Goal: Task Accomplishment & Management: Use online tool/utility

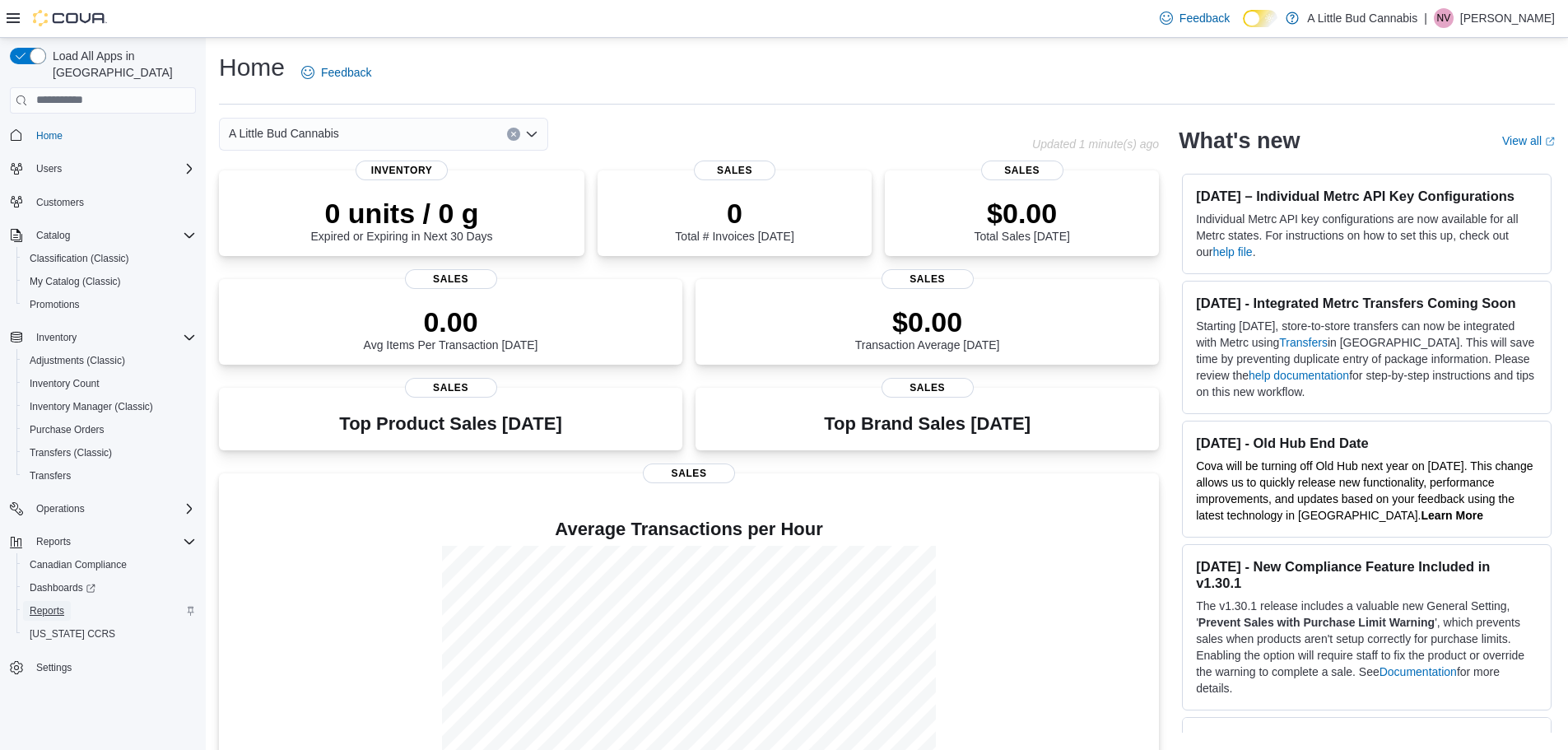
click at [42, 604] on span "Reports" at bounding box center [46, 611] width 34 height 13
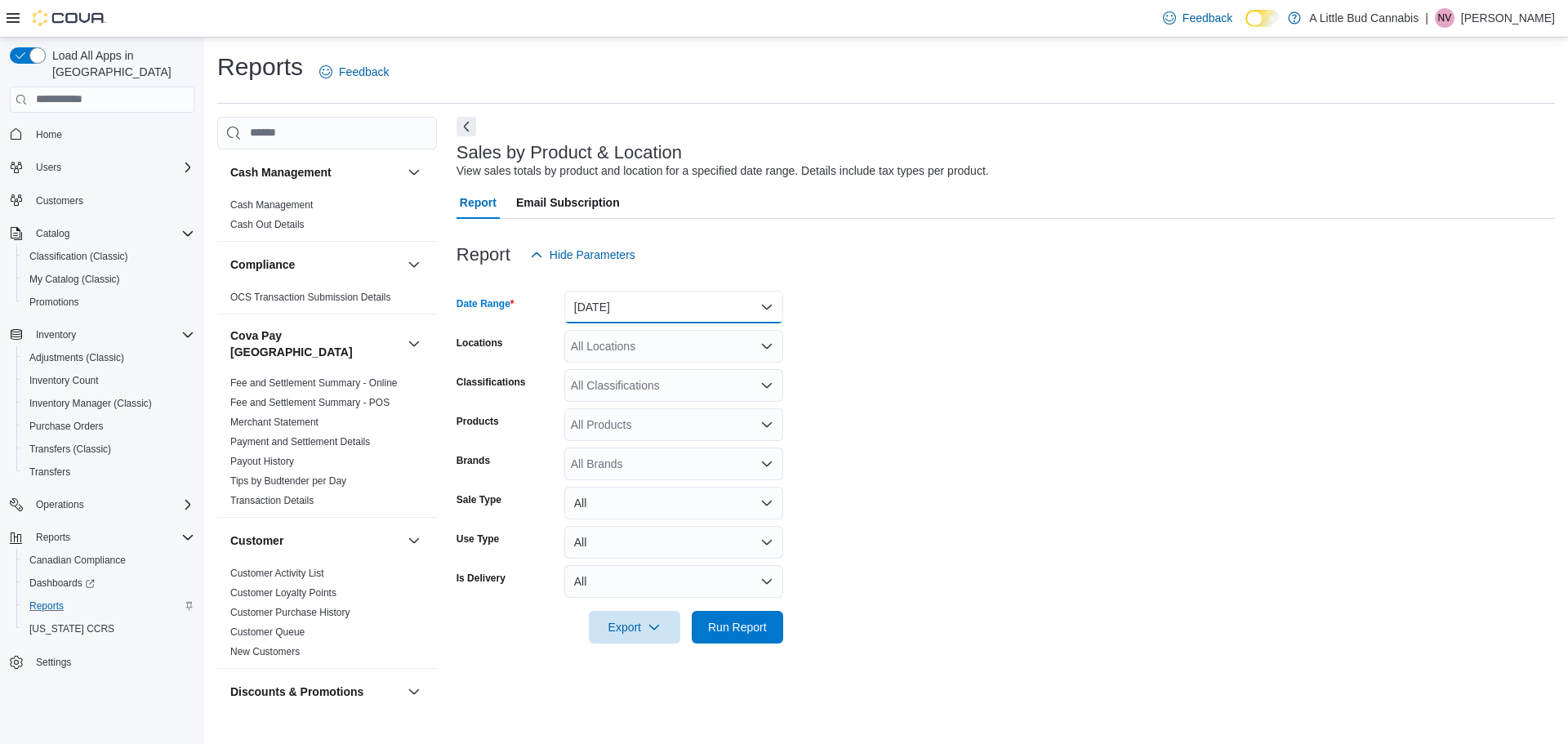
click at [684, 307] on button "[DATE]" at bounding box center [674, 307] width 219 height 32
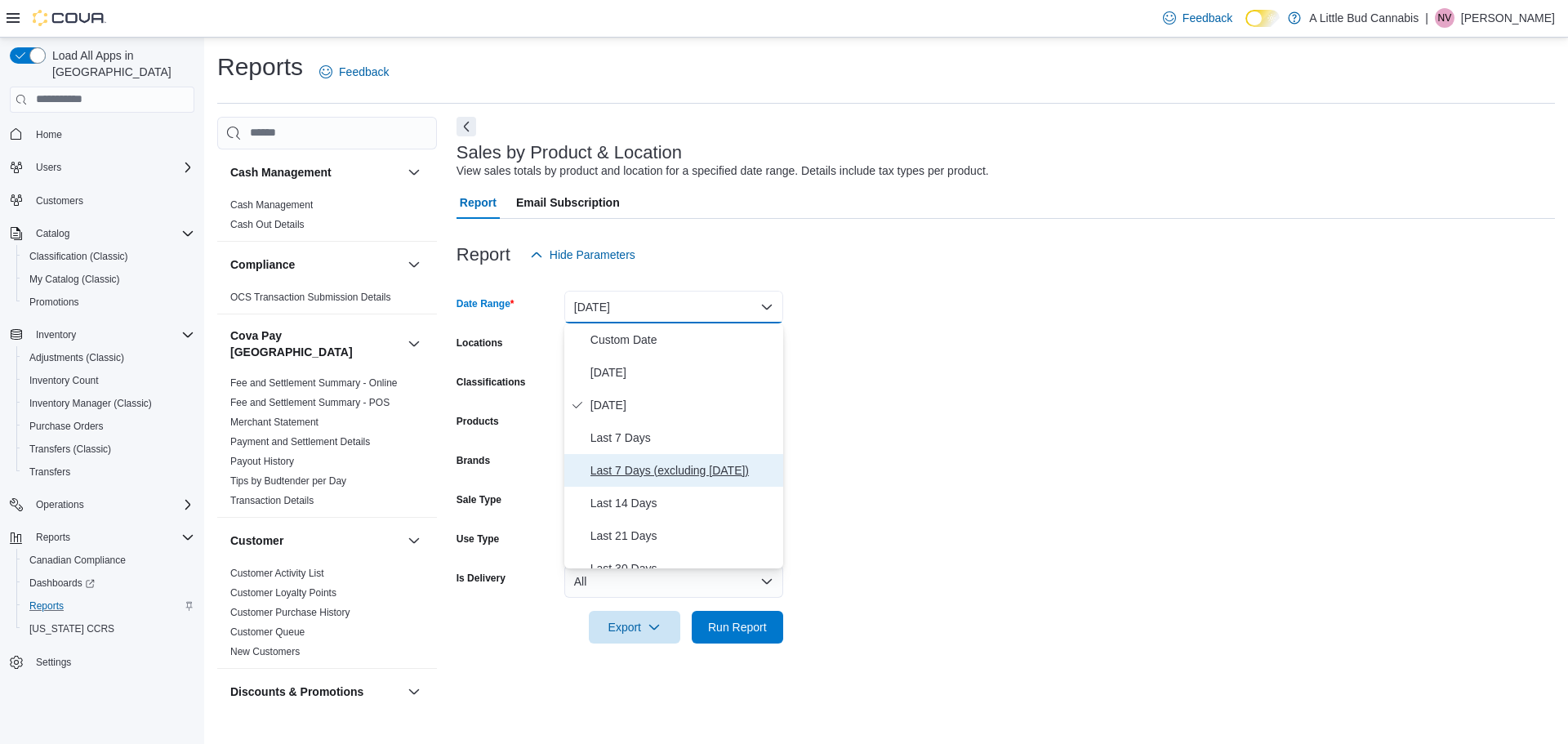
click at [677, 477] on span "Last 7 Days (excluding [DATE])" at bounding box center [683, 470] width 186 height 19
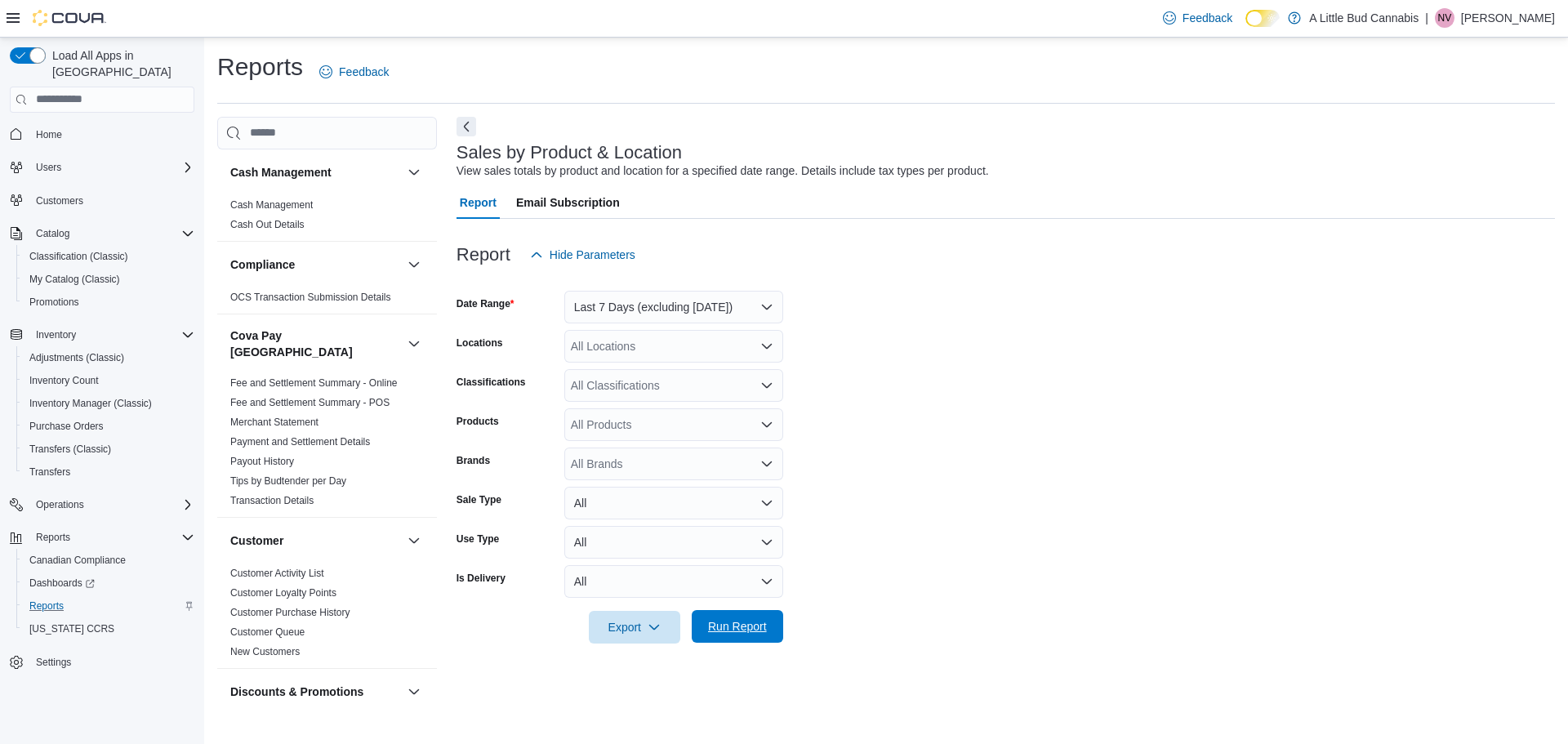
click at [747, 627] on span "Run Report" at bounding box center [738, 627] width 59 height 17
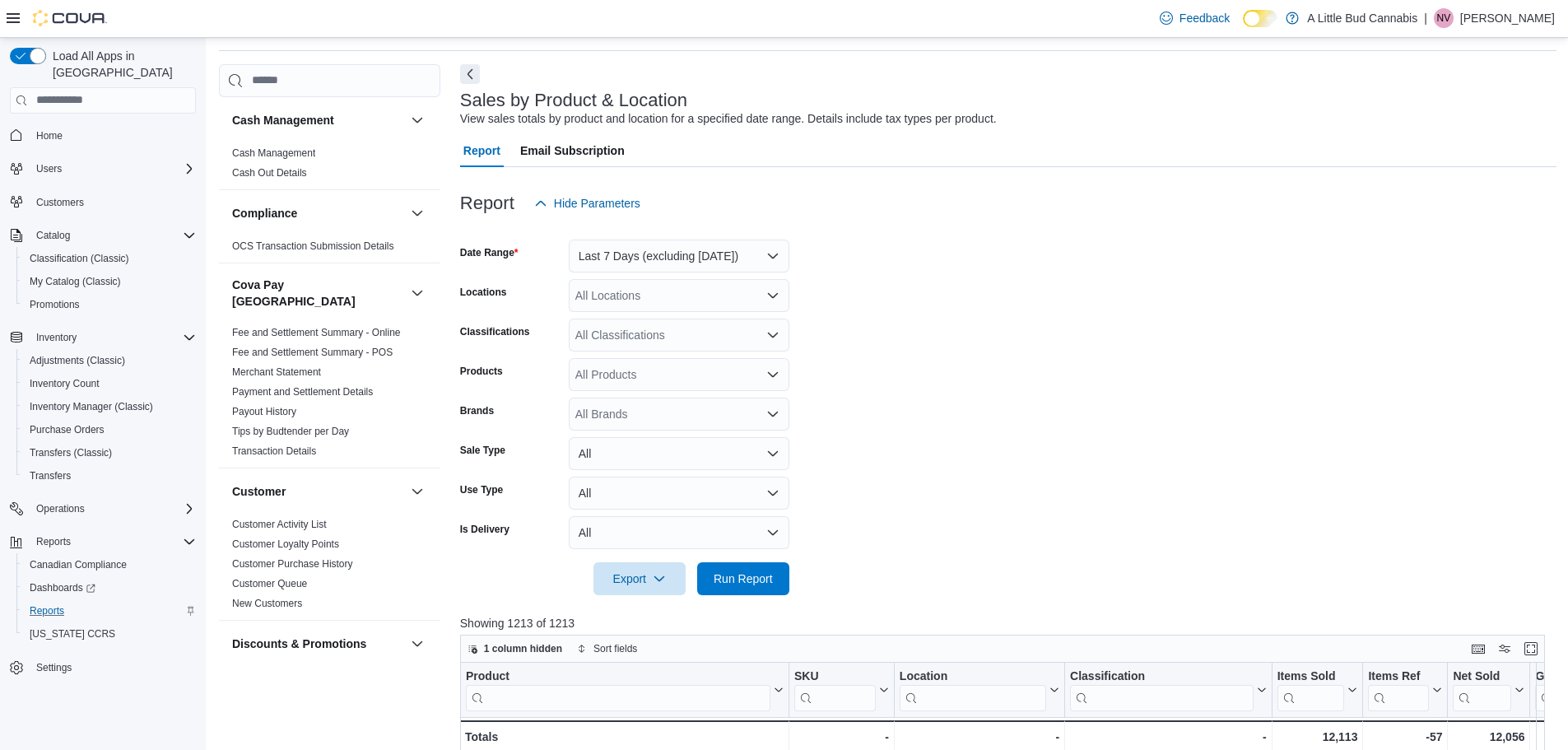
scroll to position [83, 0]
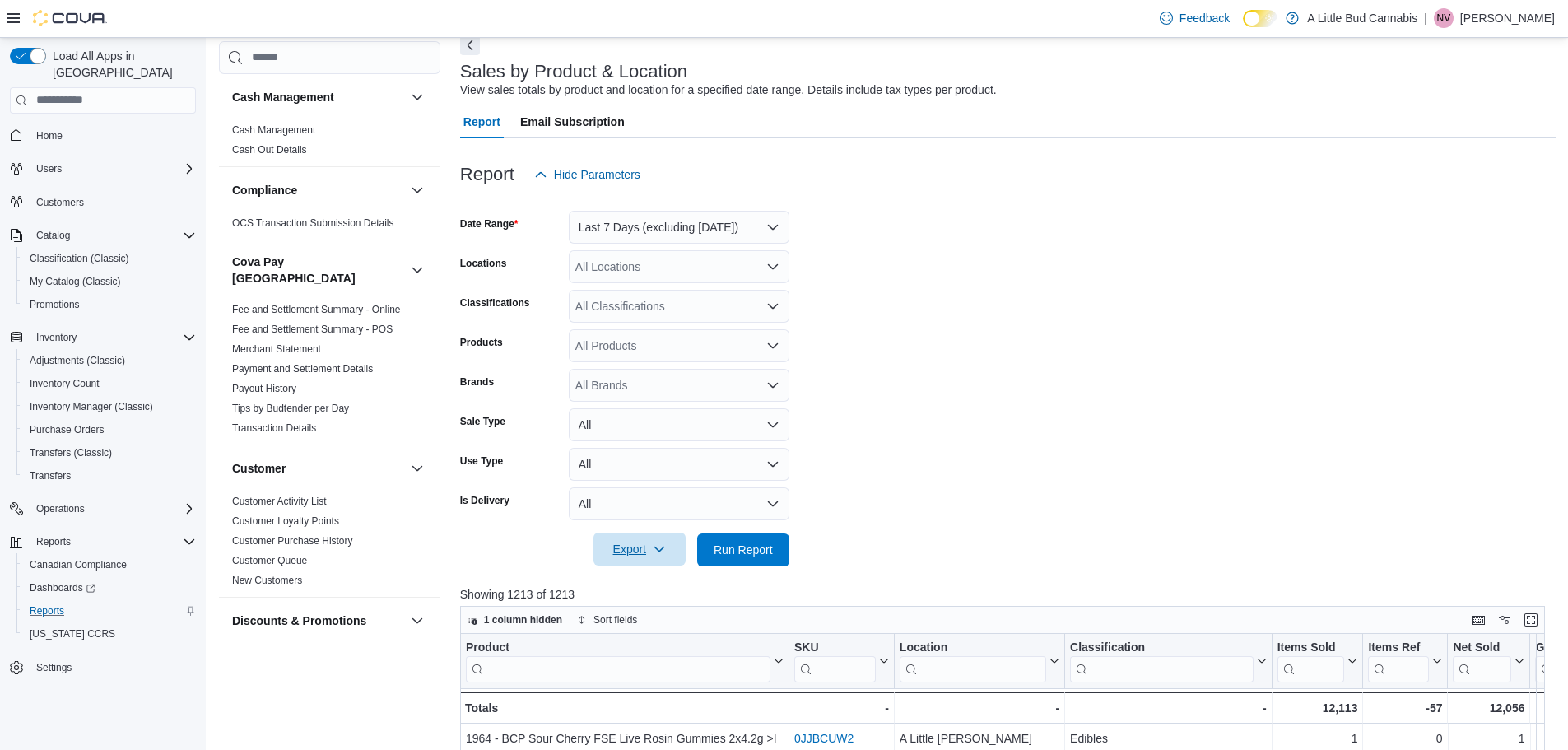
click at [647, 552] on span "Export" at bounding box center [639, 549] width 72 height 32
click at [679, 583] on span "Export to Excel" at bounding box center [642, 583] width 74 height 13
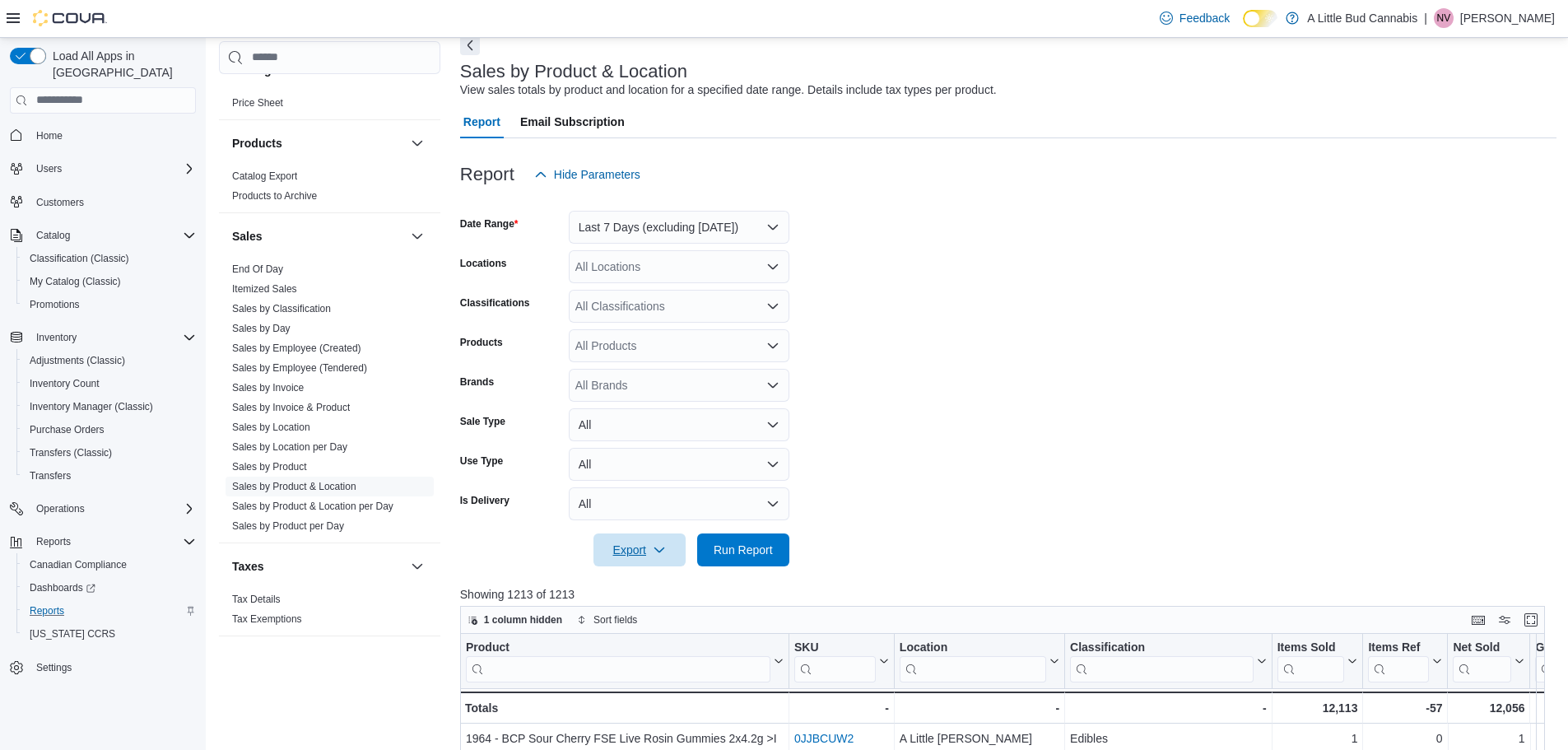
scroll to position [1217, 0]
click at [288, 458] on link "Sales by Product" at bounding box center [269, 463] width 75 height 11
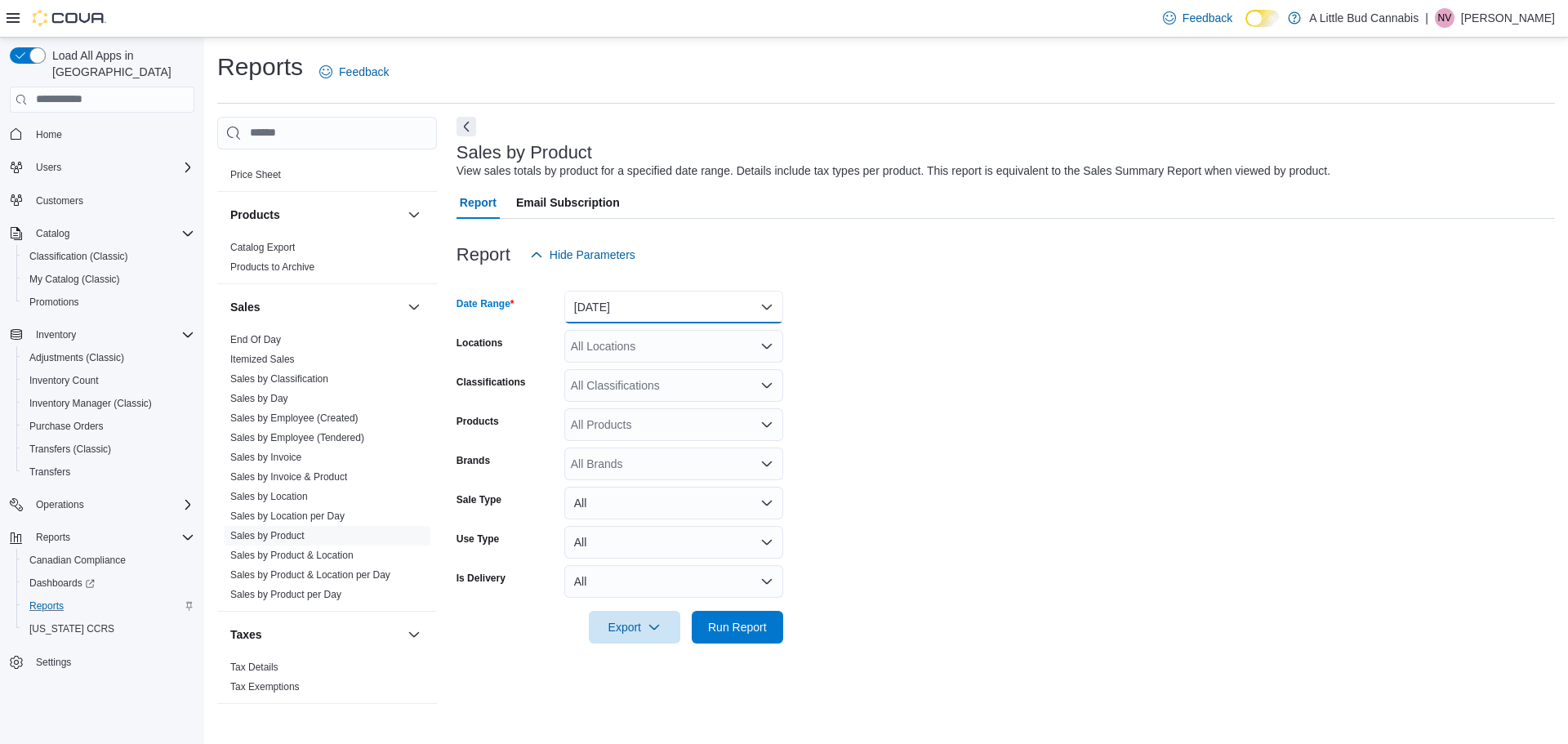
click at [681, 300] on button "[DATE]" at bounding box center [674, 307] width 219 height 32
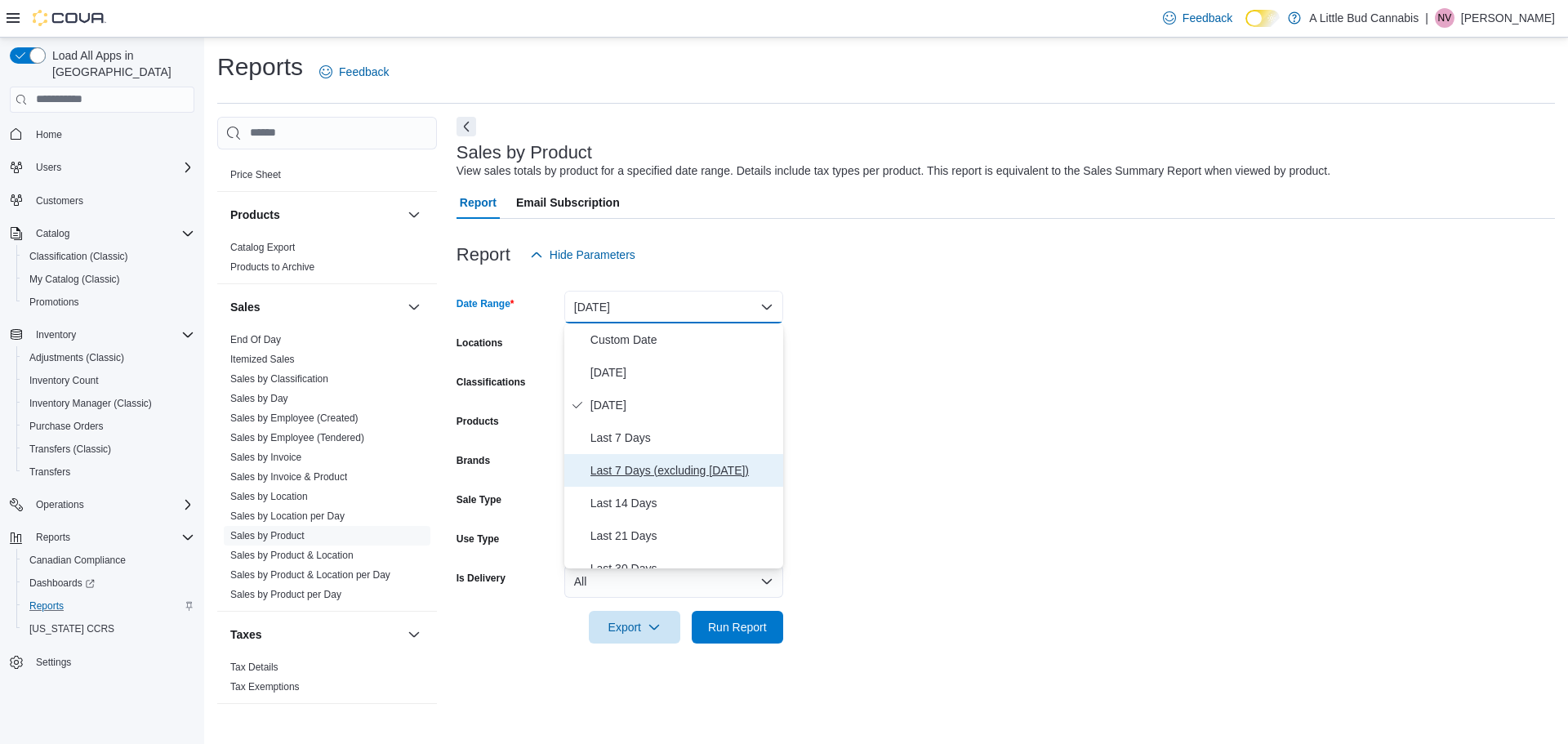
click at [696, 467] on span "Last 7 Days (excluding [DATE])" at bounding box center [683, 470] width 186 height 19
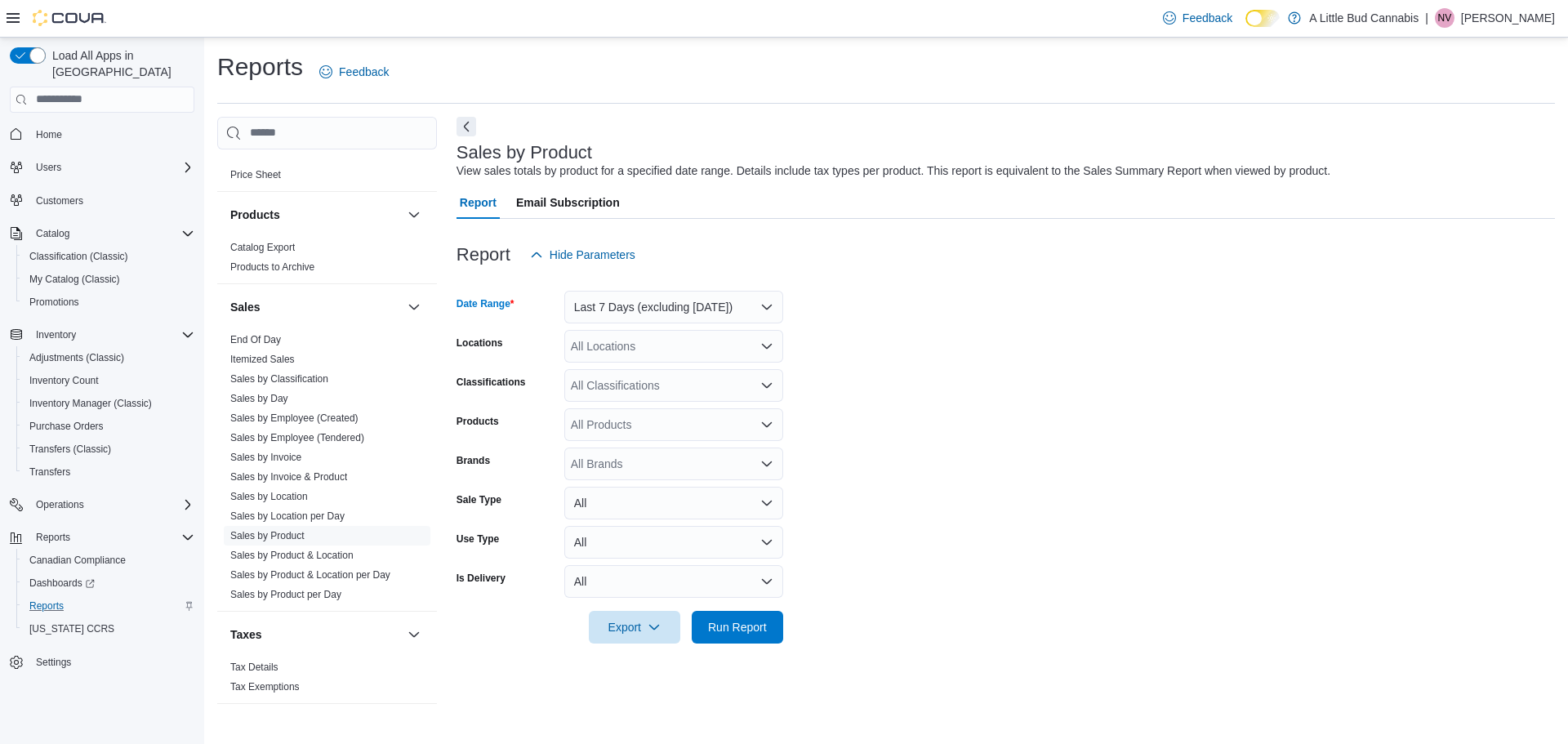
click at [728, 646] on div at bounding box center [1005, 653] width 1098 height 19
click at [726, 636] on span "Run Report" at bounding box center [738, 626] width 72 height 32
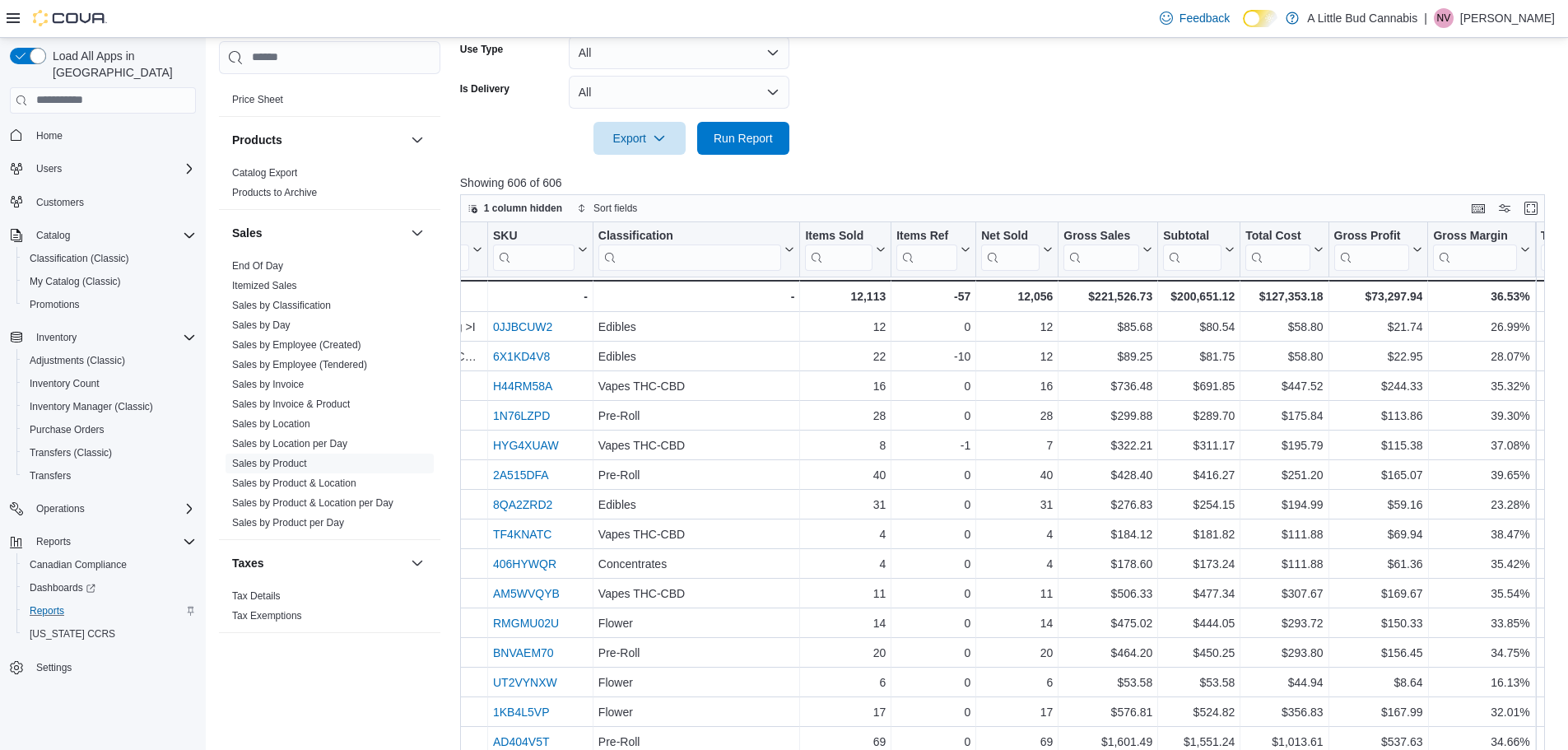
scroll to position [0, 302]
click at [1409, 250] on icon at bounding box center [1414, 249] width 13 height 10
click at [1398, 329] on span "Sort High-Low" at bounding box center [1387, 331] width 62 height 13
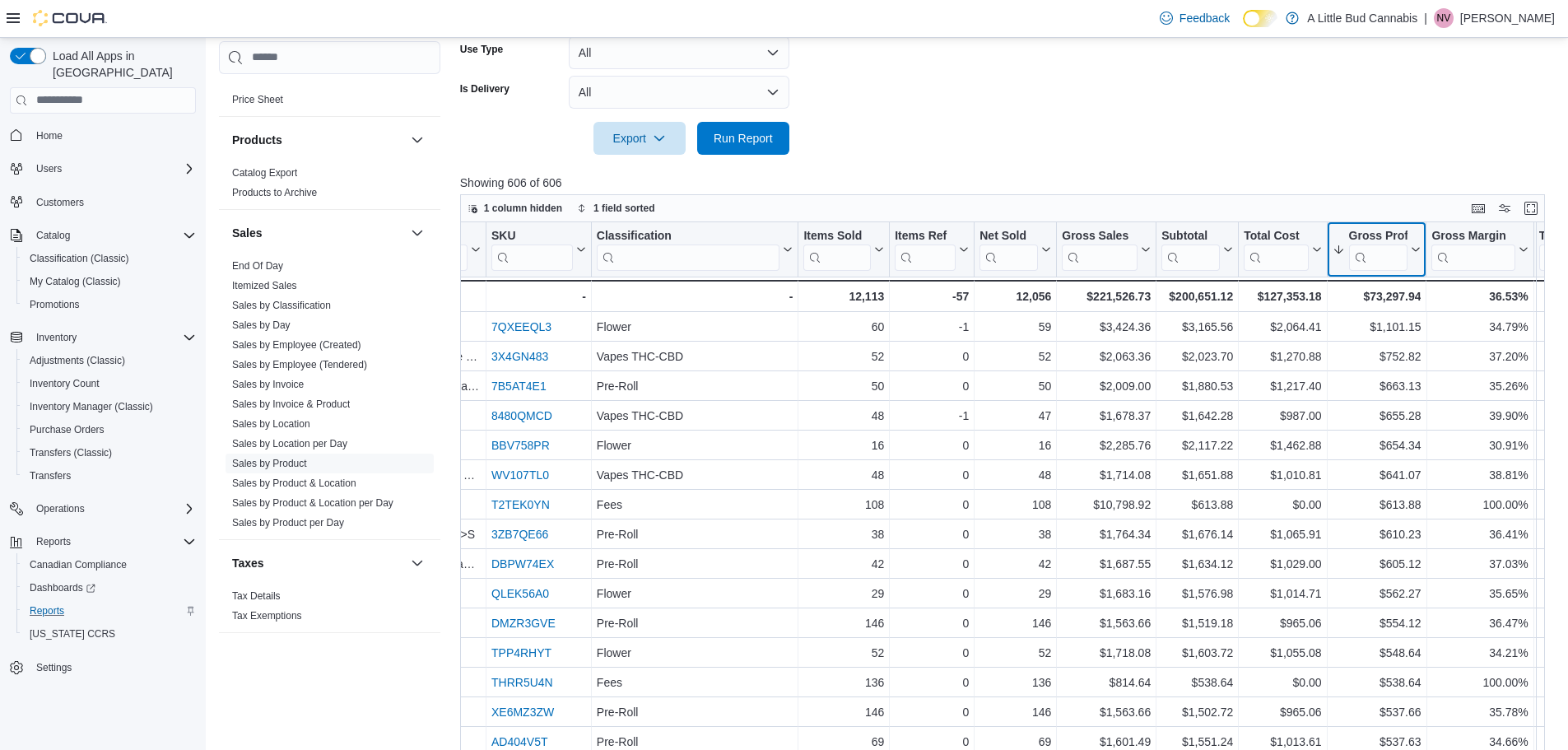
scroll to position [0, 0]
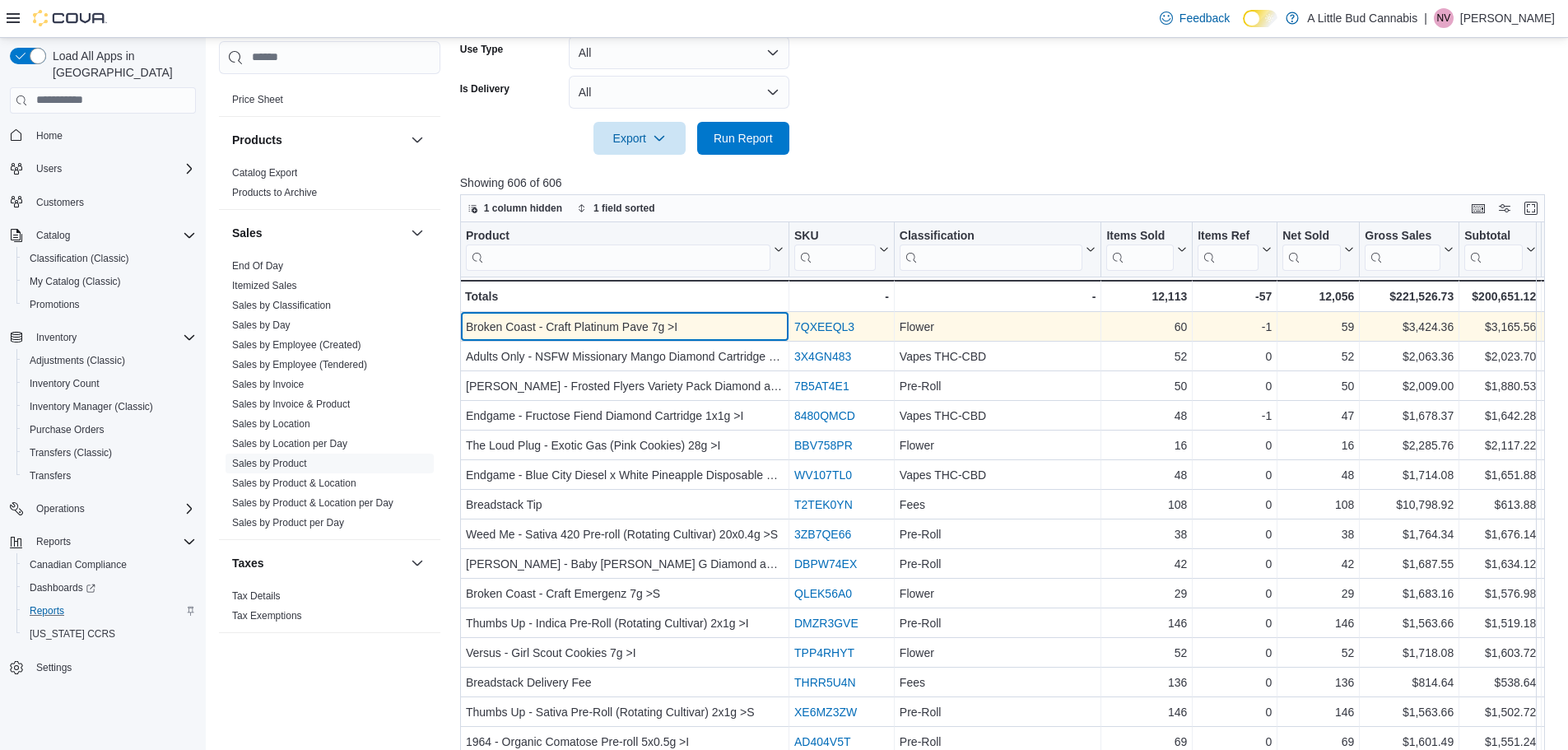
click at [564, 324] on div "Broken Coast - Craft Platinum Pave 7g >I" at bounding box center [624, 327] width 317 height 19
drag, startPoint x: 685, startPoint y: 322, endPoint x: 466, endPoint y: 321, distance: 219.0
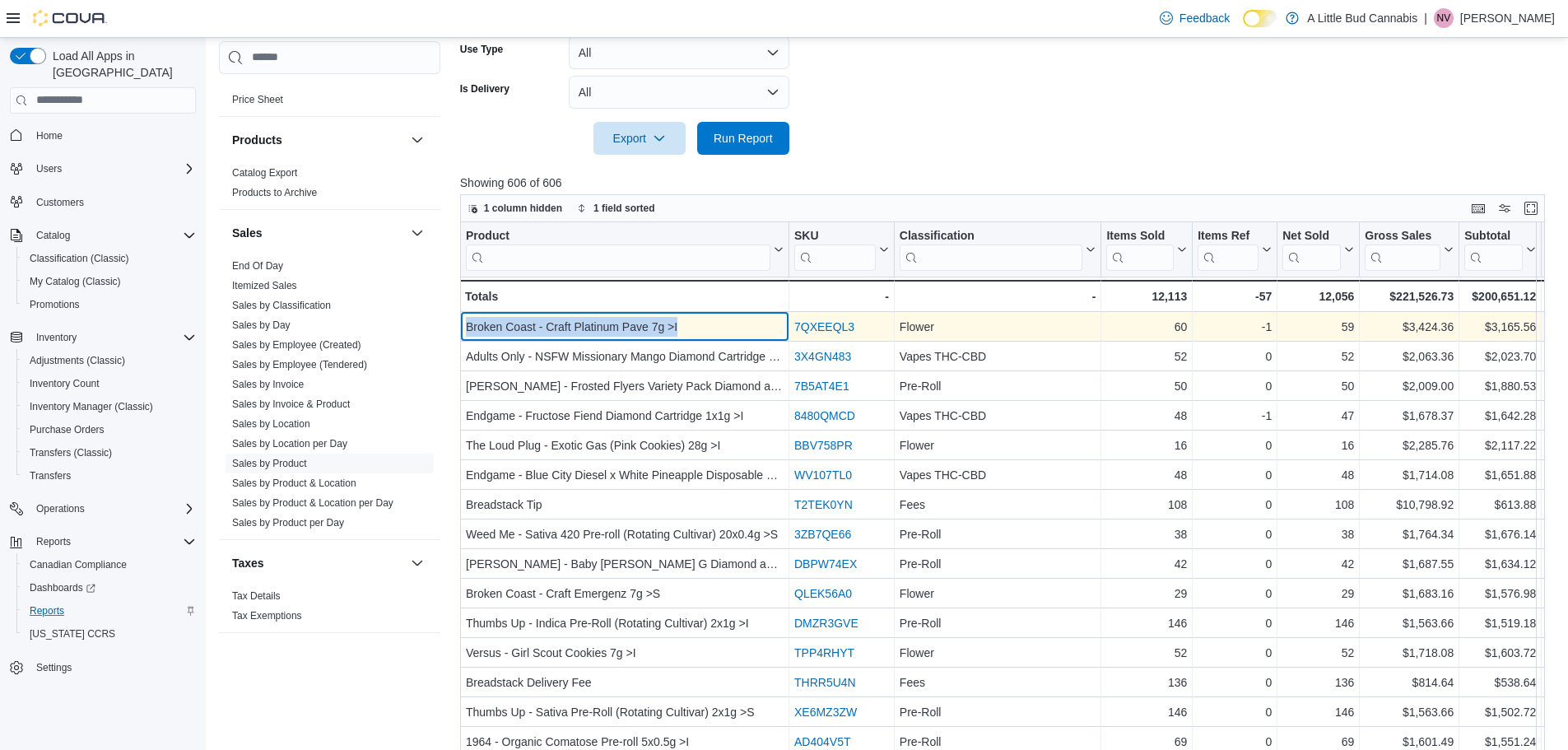
click at [466, 321] on div "Broken Coast - Craft Platinum Pave 7g >I" at bounding box center [624, 327] width 317 height 19
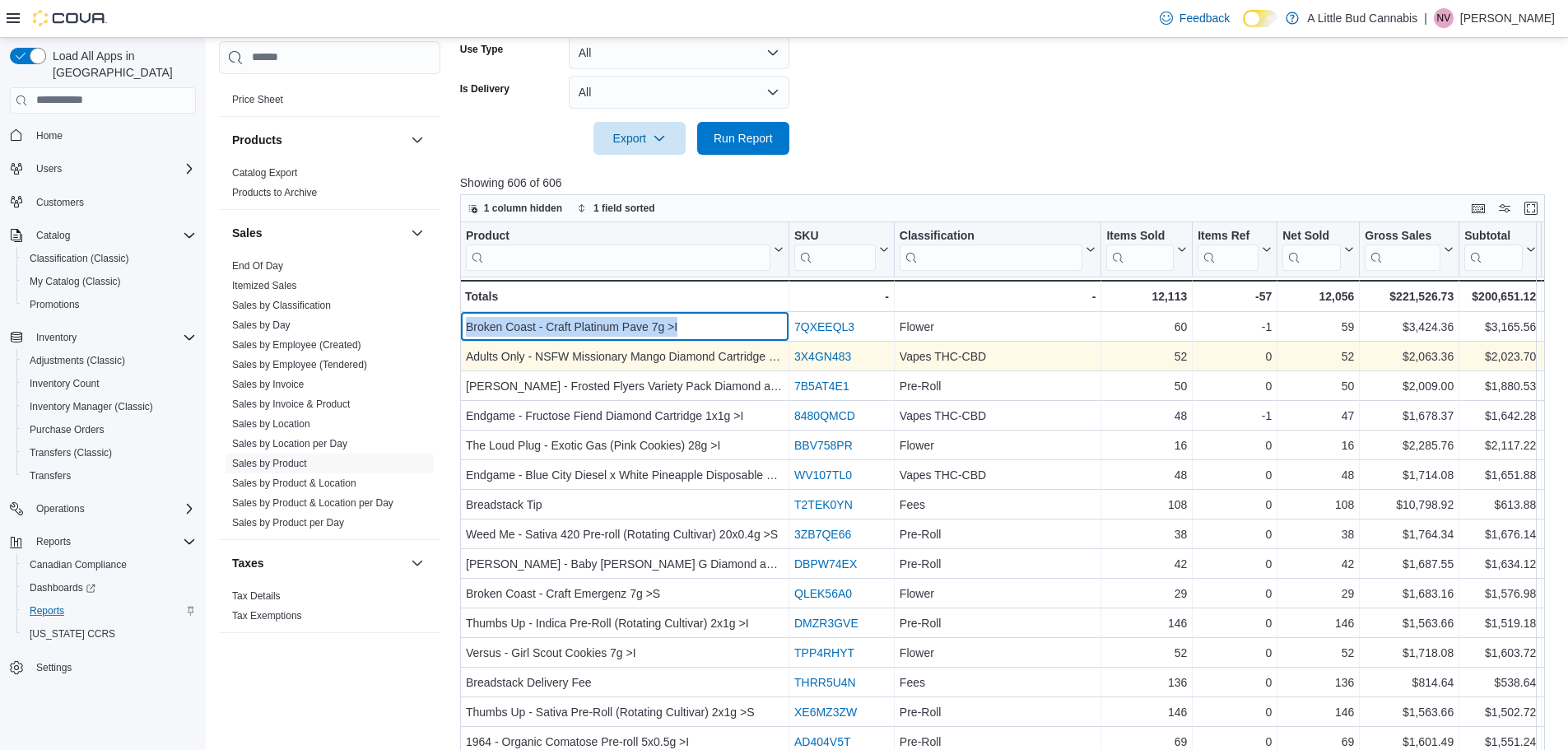
copy div "Broken Coast - Craft Platinum Pave 7g >I"
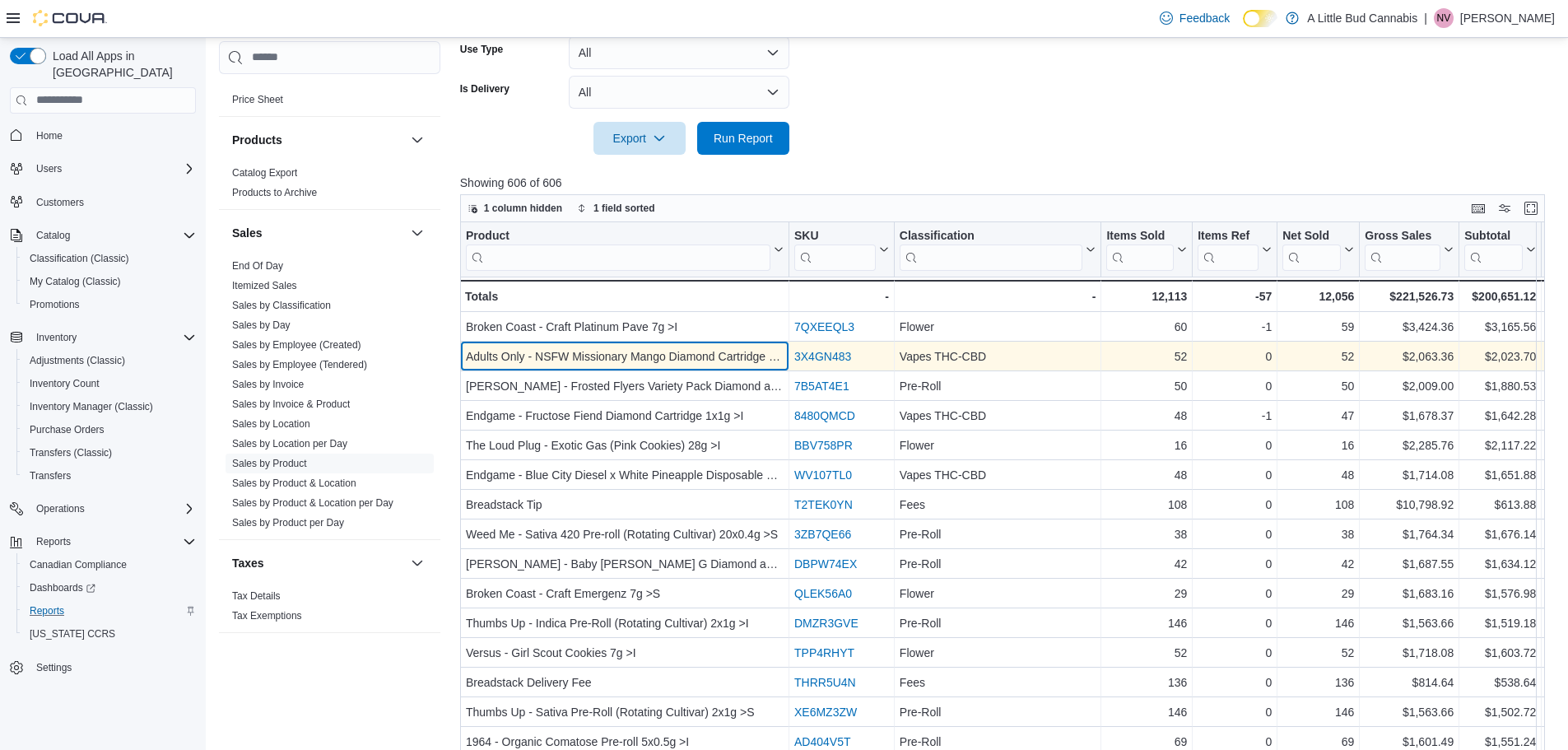
click at [667, 350] on div "Adults Only - NSFW Missionary Mango Diamond Cartridge 1x1g >I" at bounding box center [624, 356] width 317 height 19
click at [667, 351] on div "Adults Only - NSFW Missionary Mango Diamond Cartridge 1x1g >I" at bounding box center [624, 356] width 317 height 19
click at [668, 351] on div "Adults Only - NSFW Missionary Mango Diamond Cartridge 1x1g >I" at bounding box center [624, 356] width 317 height 19
copy div "Adults Only - NSFW Missionary Mango Diamond Cartridge 1x1g >I"
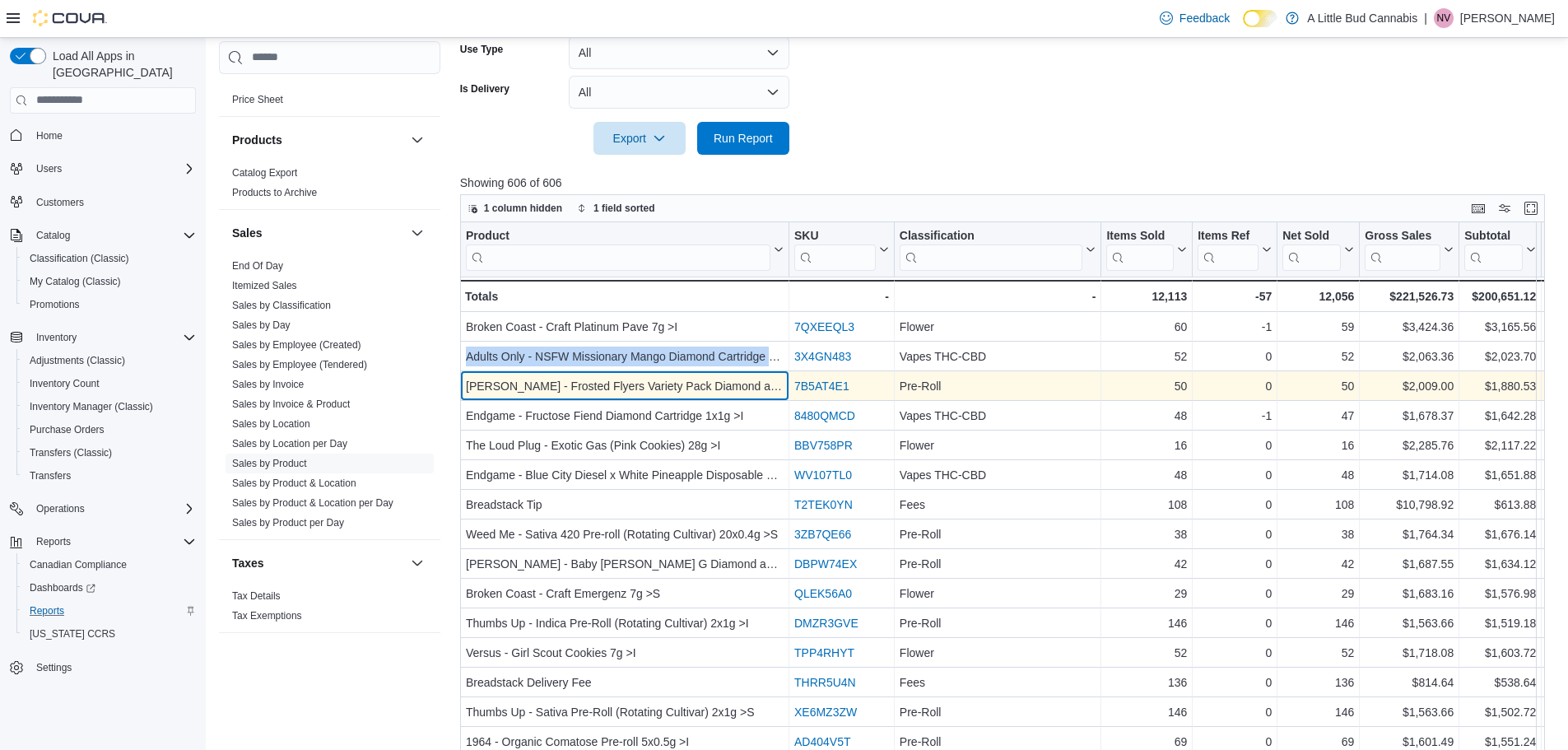
click at [656, 387] on div "[PERSON_NAME] - Frosted Flyers Variety Pack Diamond and Terpene Infused Pre-rol…" at bounding box center [624, 385] width 317 height 19
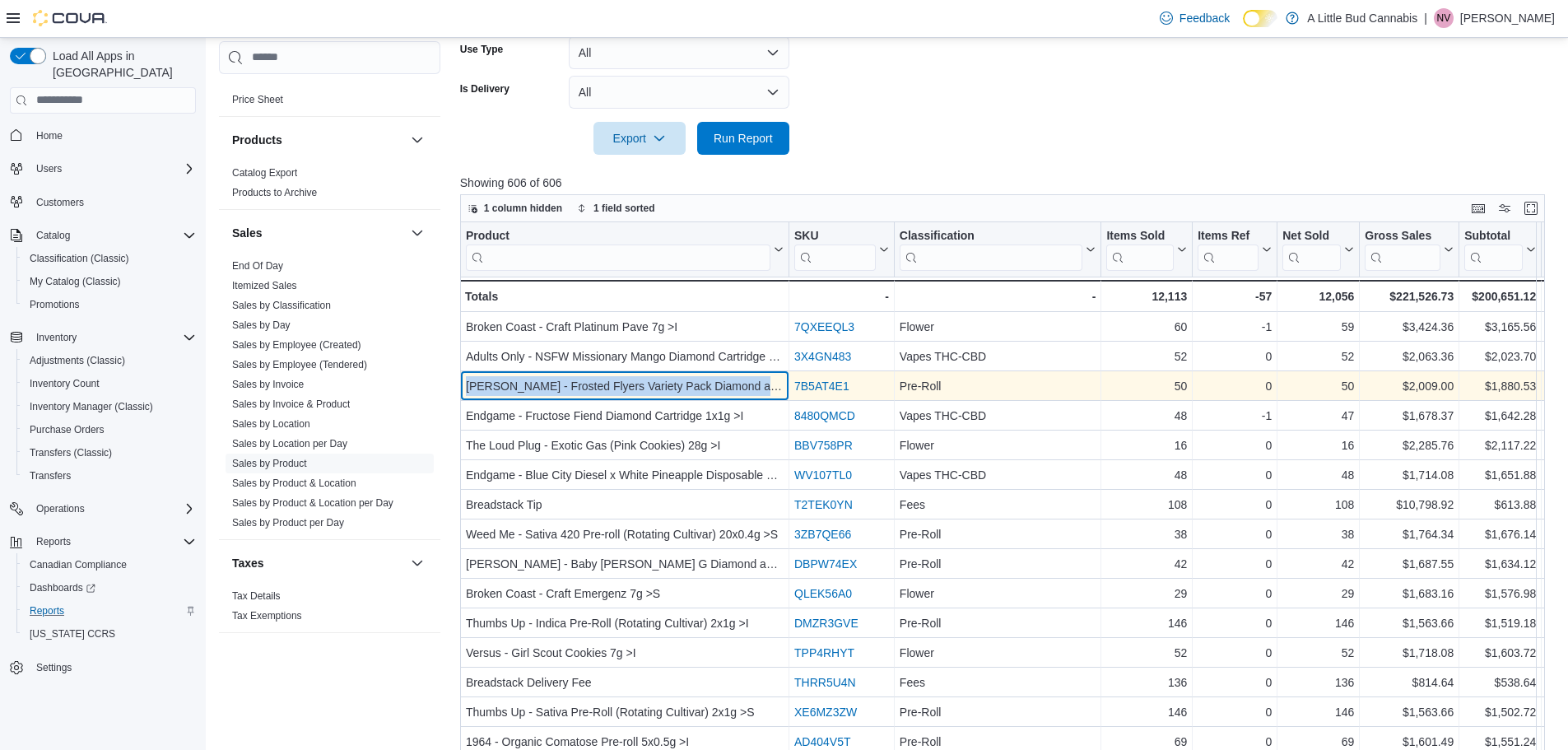
click at [657, 387] on div "[PERSON_NAME] - Frosted Flyers Variety Pack Diamond and Terpene Infused Pre-rol…" at bounding box center [624, 385] width 317 height 19
copy div "[PERSON_NAME] - Frosted Flyers Variety Pack Diamond and Terpene Infused Pre-rol…"
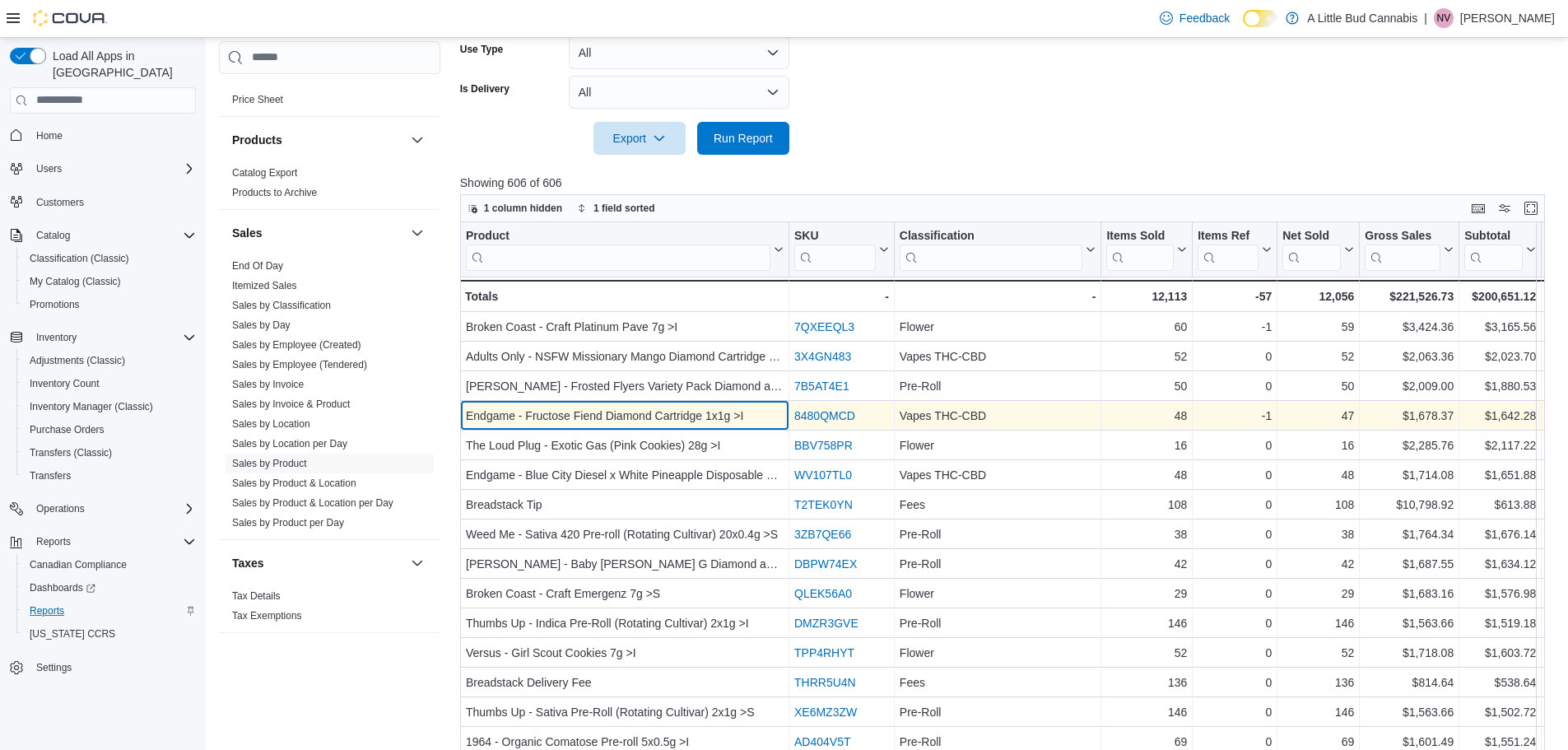
click at [643, 420] on div "Endgame - Fructose Fiend Diamond Cartridge 1x1g >I" at bounding box center [624, 415] width 317 height 19
copy div "Endgame - Fructose Fiend Diamond Cartridge 1x1g >I"
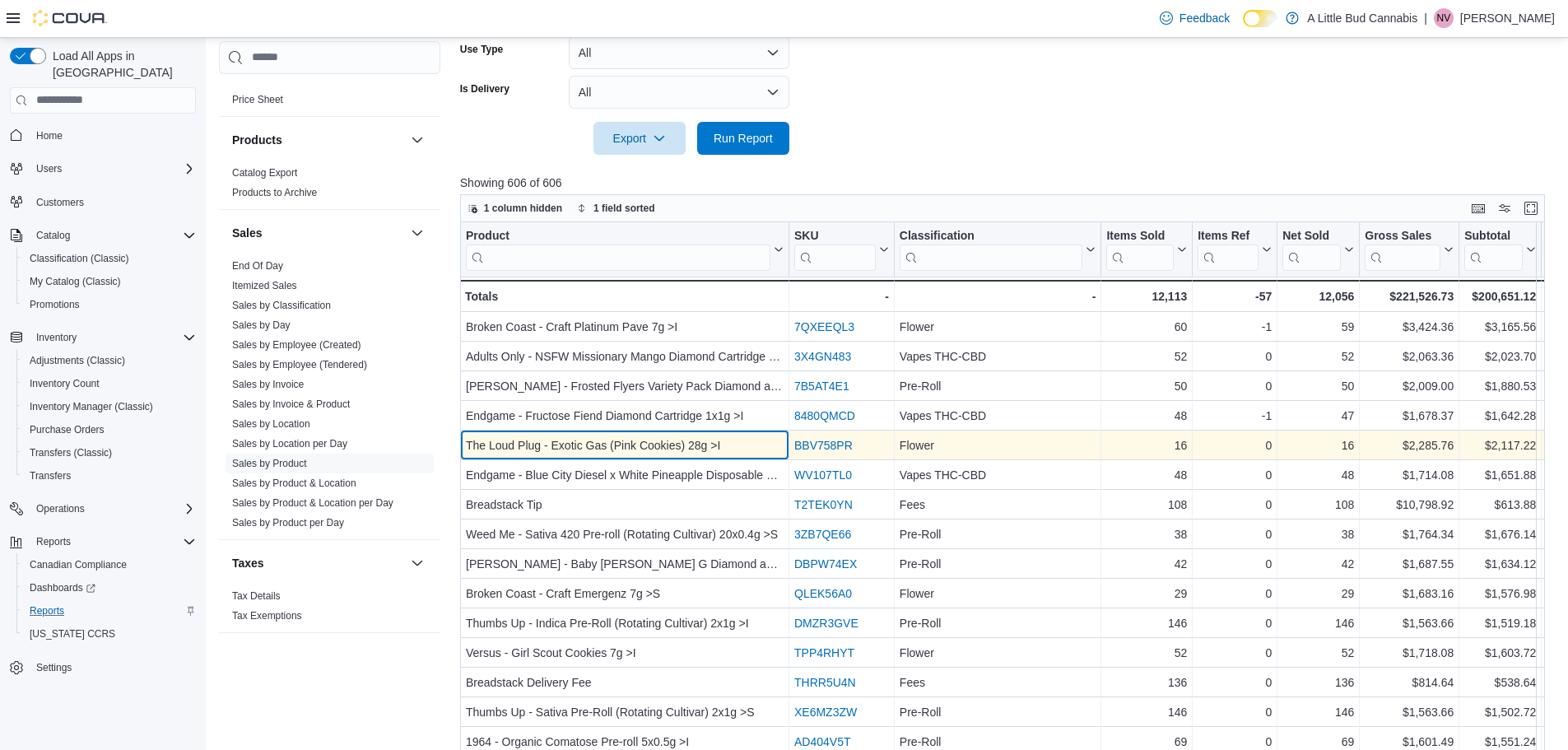
click at [658, 450] on div "The Loud Plug - Exotic Gas (Pink Cookies) 28g >I" at bounding box center [624, 445] width 317 height 19
copy div "The Loud Plug - Exotic Gas (Pink Cookies) 28g >I"
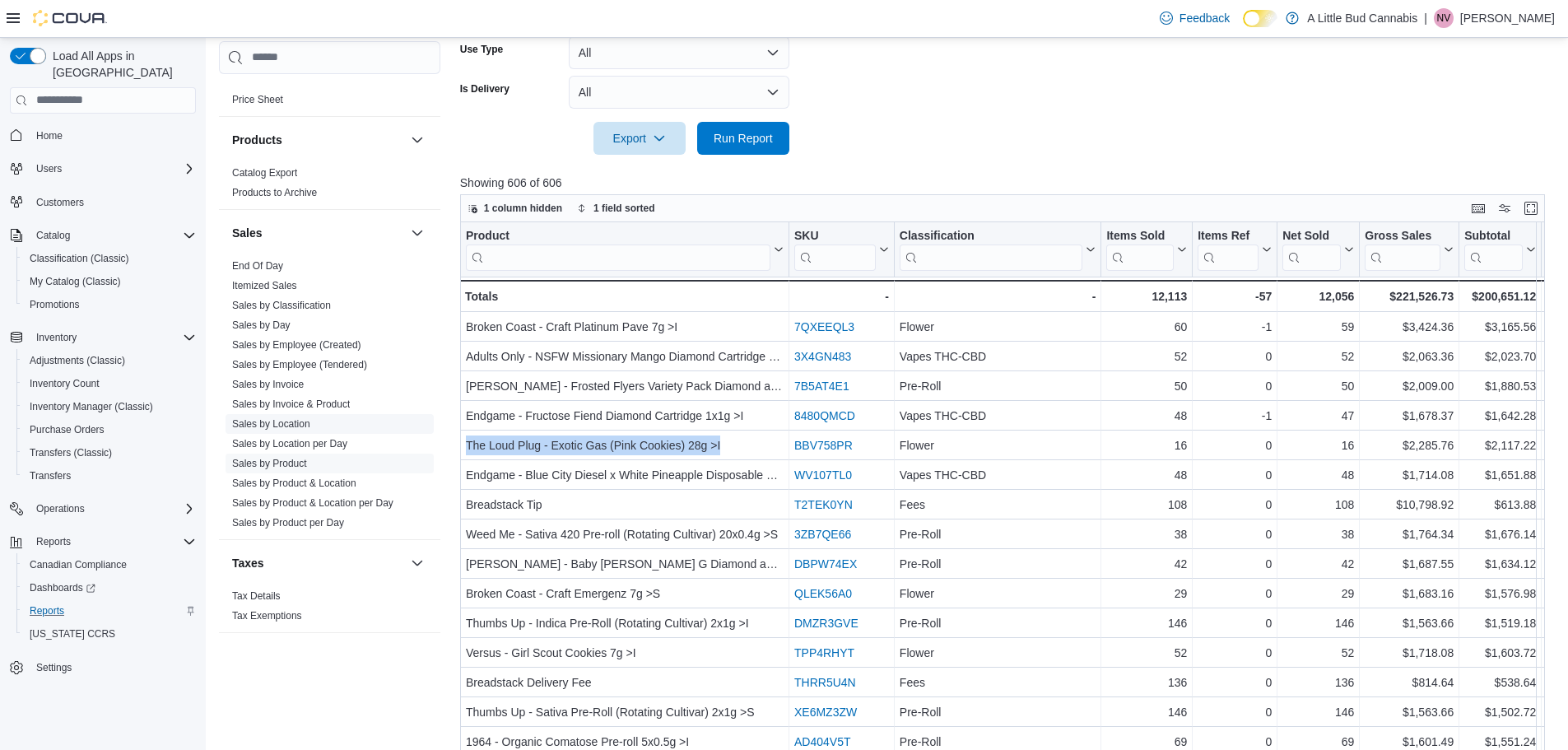
click at [308, 419] on link "Sales by Location" at bounding box center [271, 424] width 78 height 11
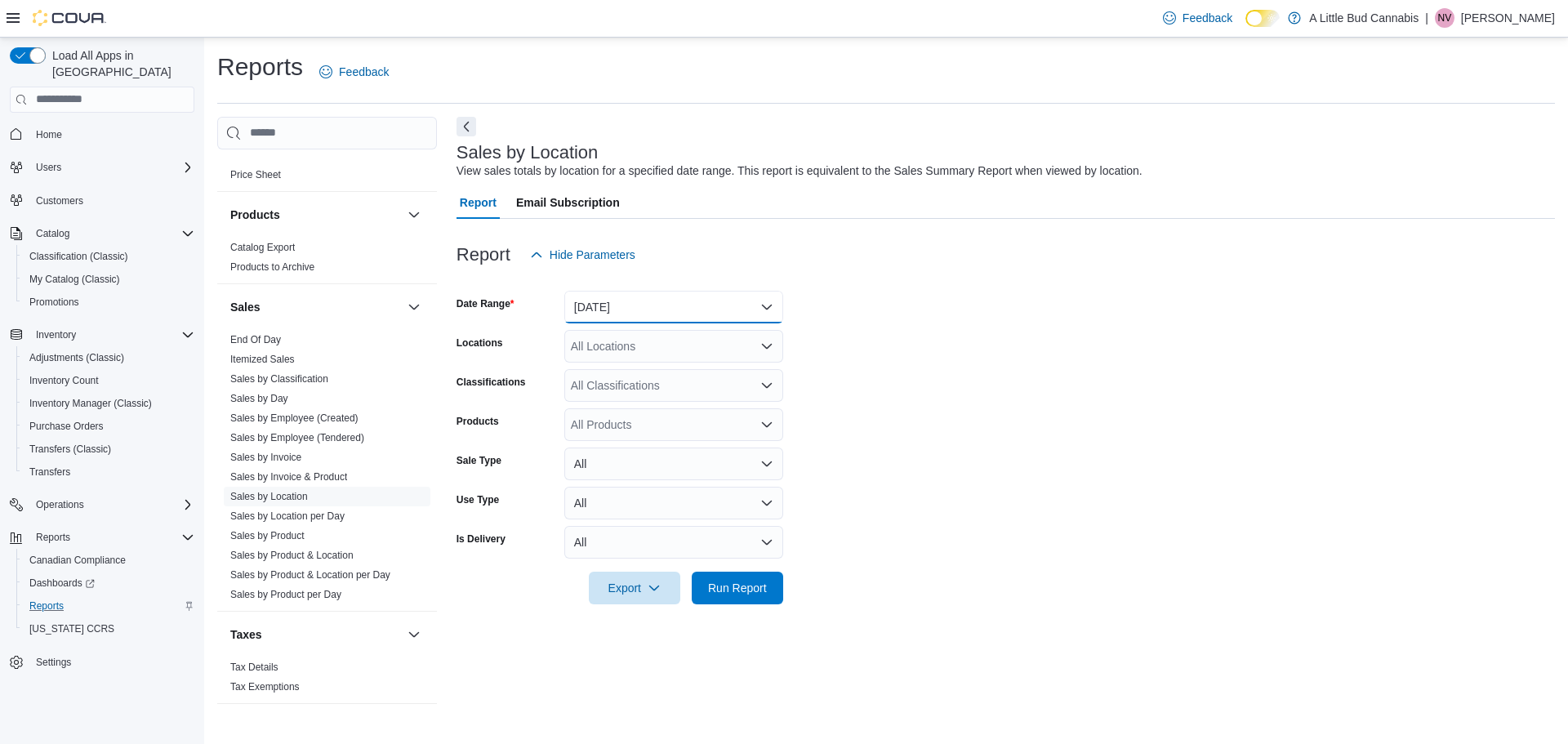
click at [641, 300] on button "[DATE]" at bounding box center [674, 307] width 219 height 32
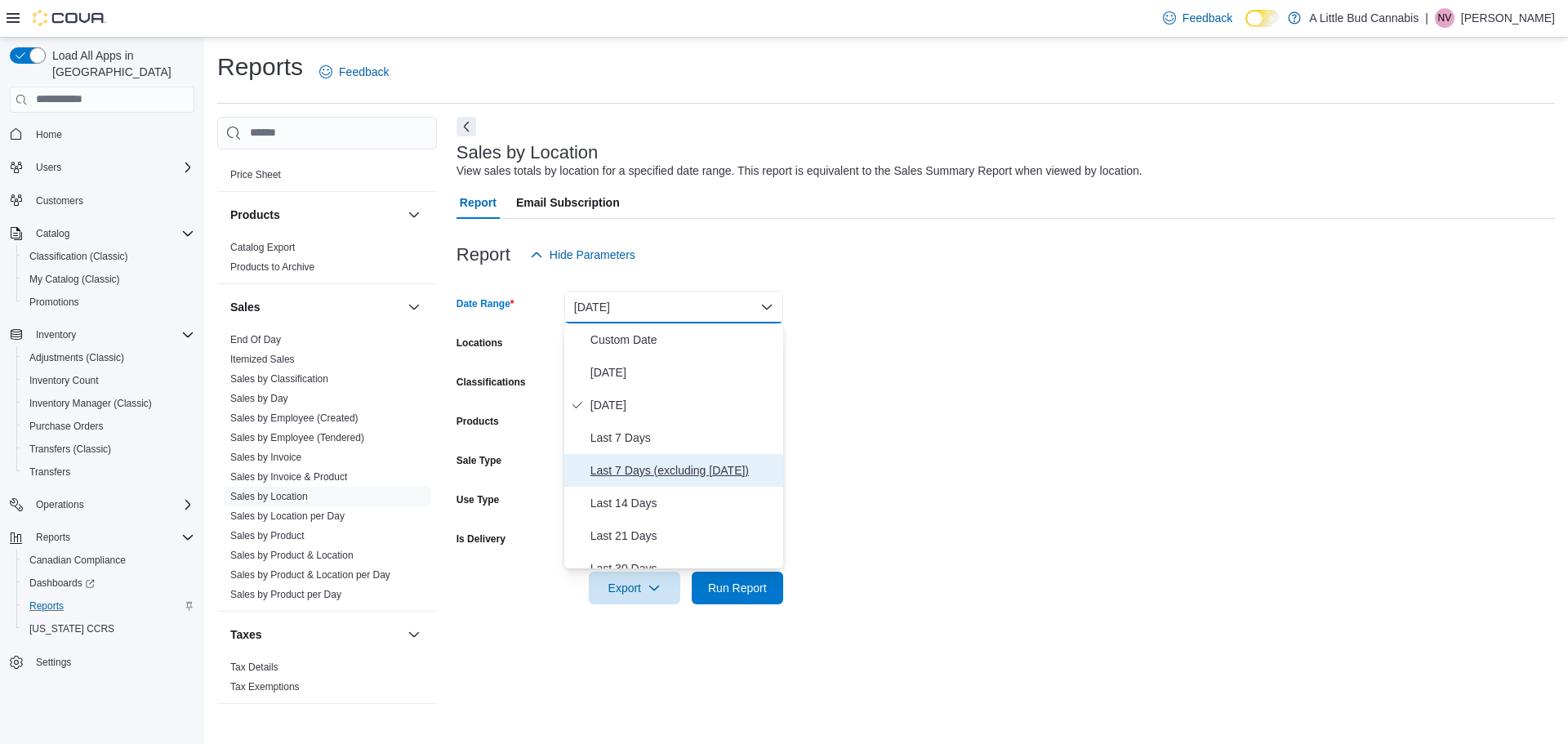
click at [677, 467] on span "Last 7 Days (excluding [DATE])" at bounding box center [683, 470] width 186 height 19
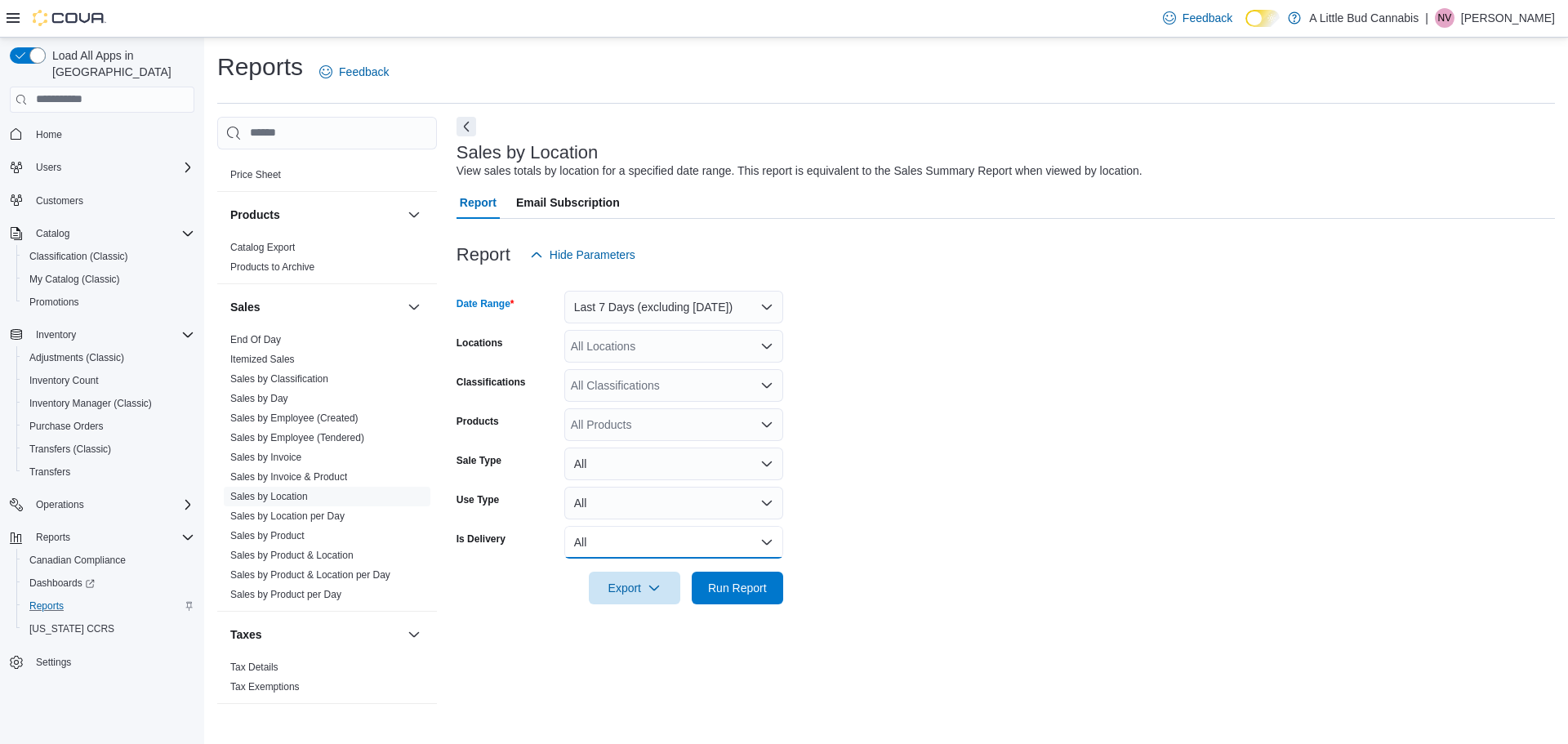
click at [660, 539] on button "All" at bounding box center [674, 541] width 219 height 32
click at [610, 611] on span "Yes" at bounding box center [683, 607] width 186 height 19
click at [870, 521] on form "Date Range Last 7 Days (excluding [DATE]) Locations All Locations Classificatio…" at bounding box center [1005, 438] width 1098 height 333
click at [727, 592] on span "Run Report" at bounding box center [738, 587] width 59 height 17
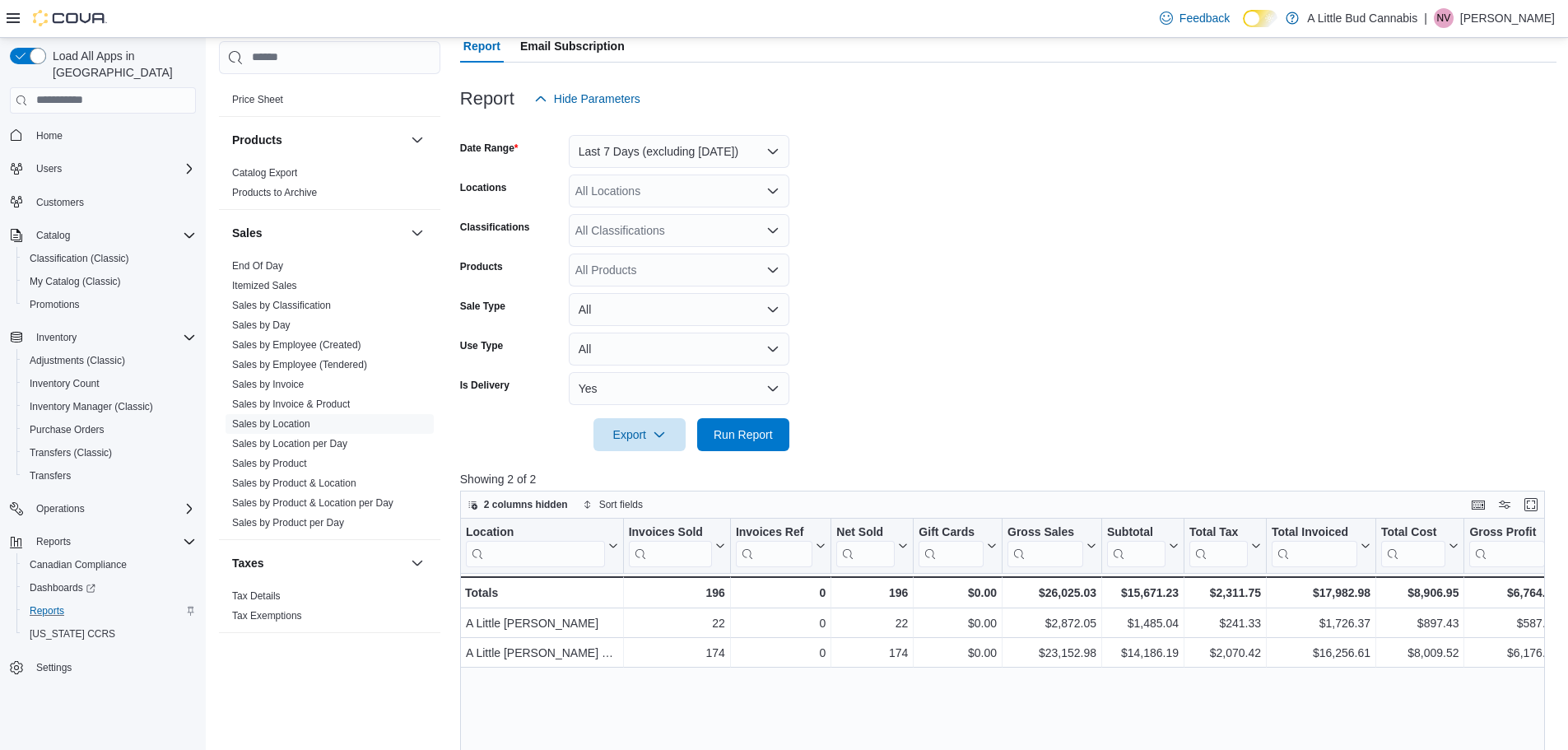
scroll to position [164, 0]
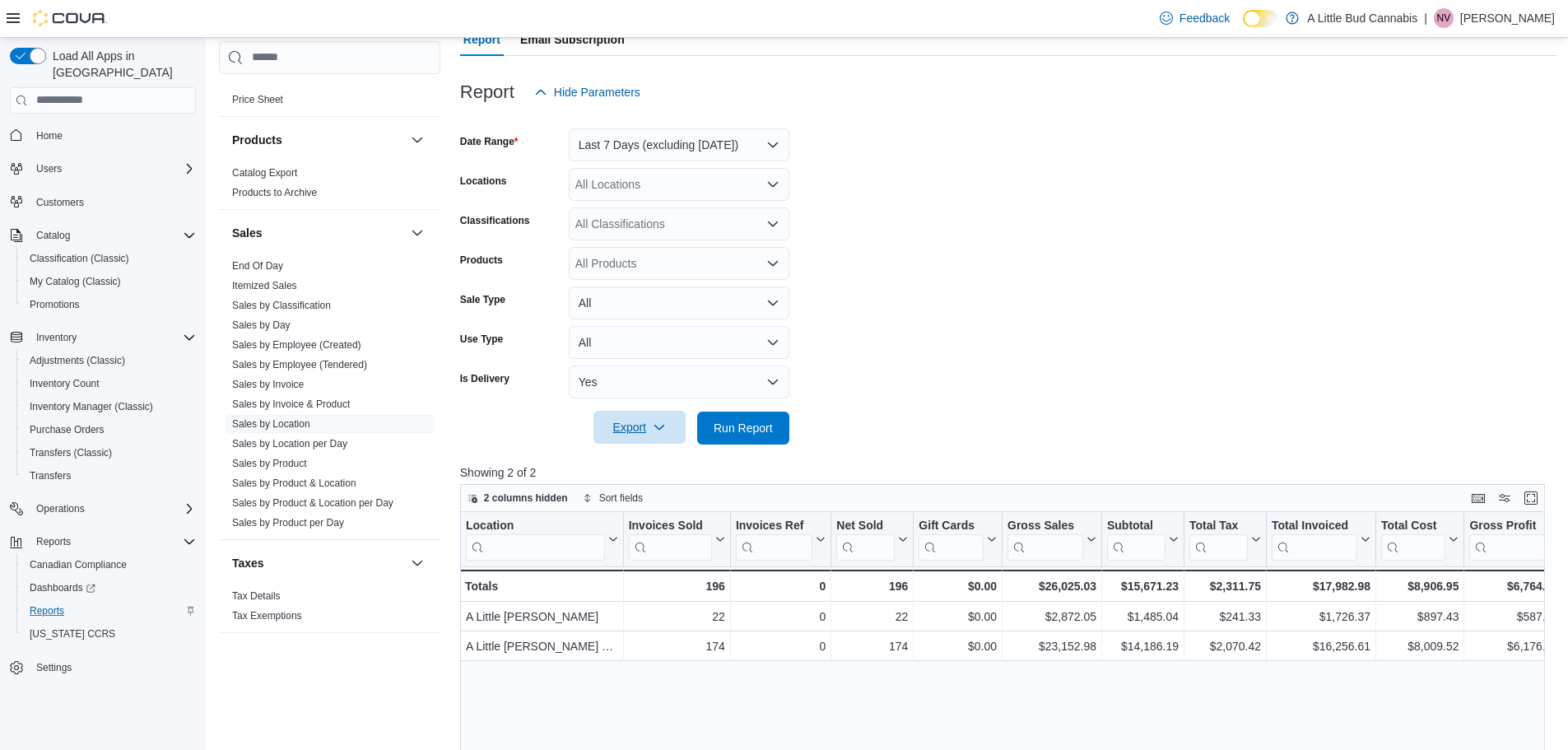
click at [643, 434] on span "Export" at bounding box center [639, 427] width 72 height 32
click at [679, 467] on span "Export to Excel" at bounding box center [642, 461] width 74 height 13
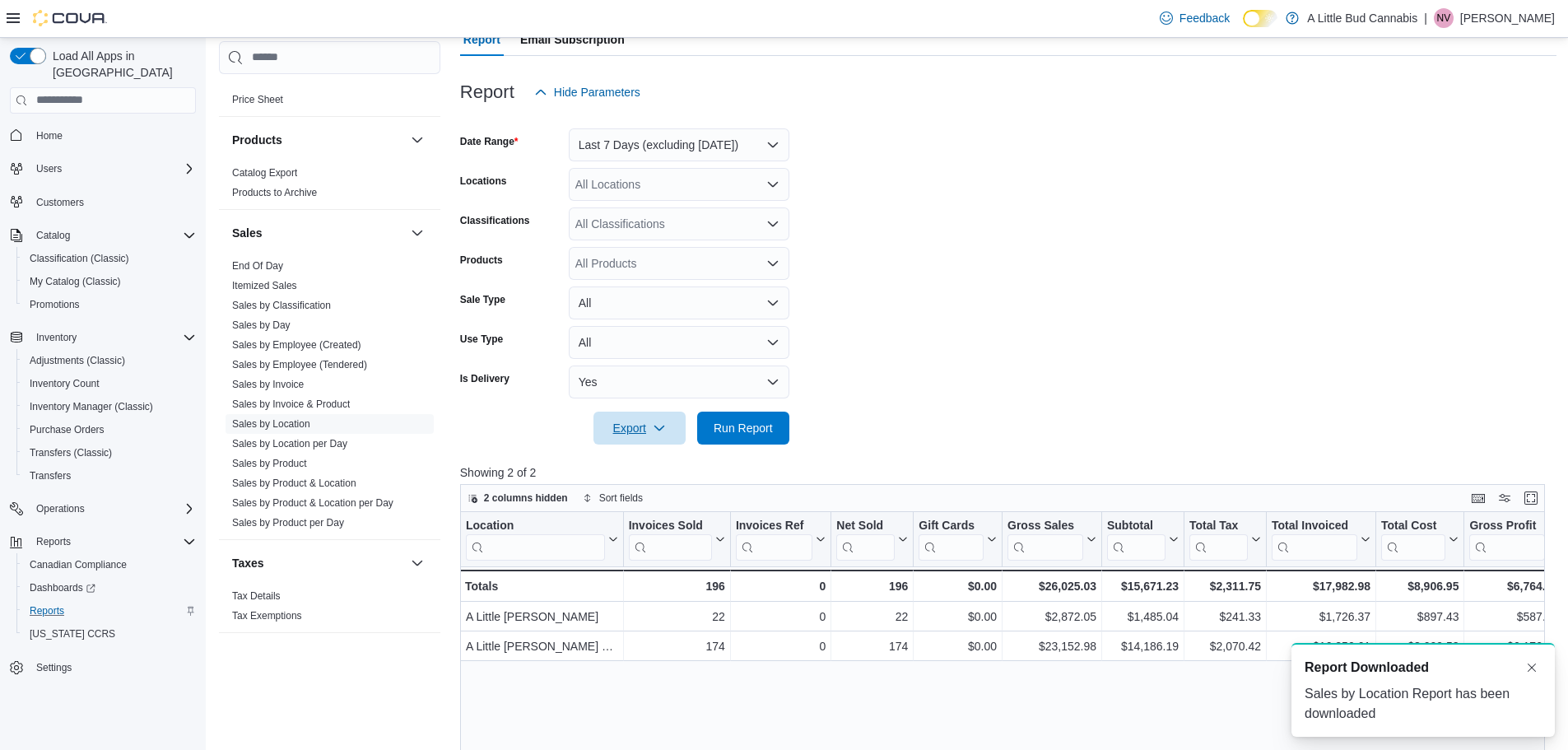
scroll to position [0, 0]
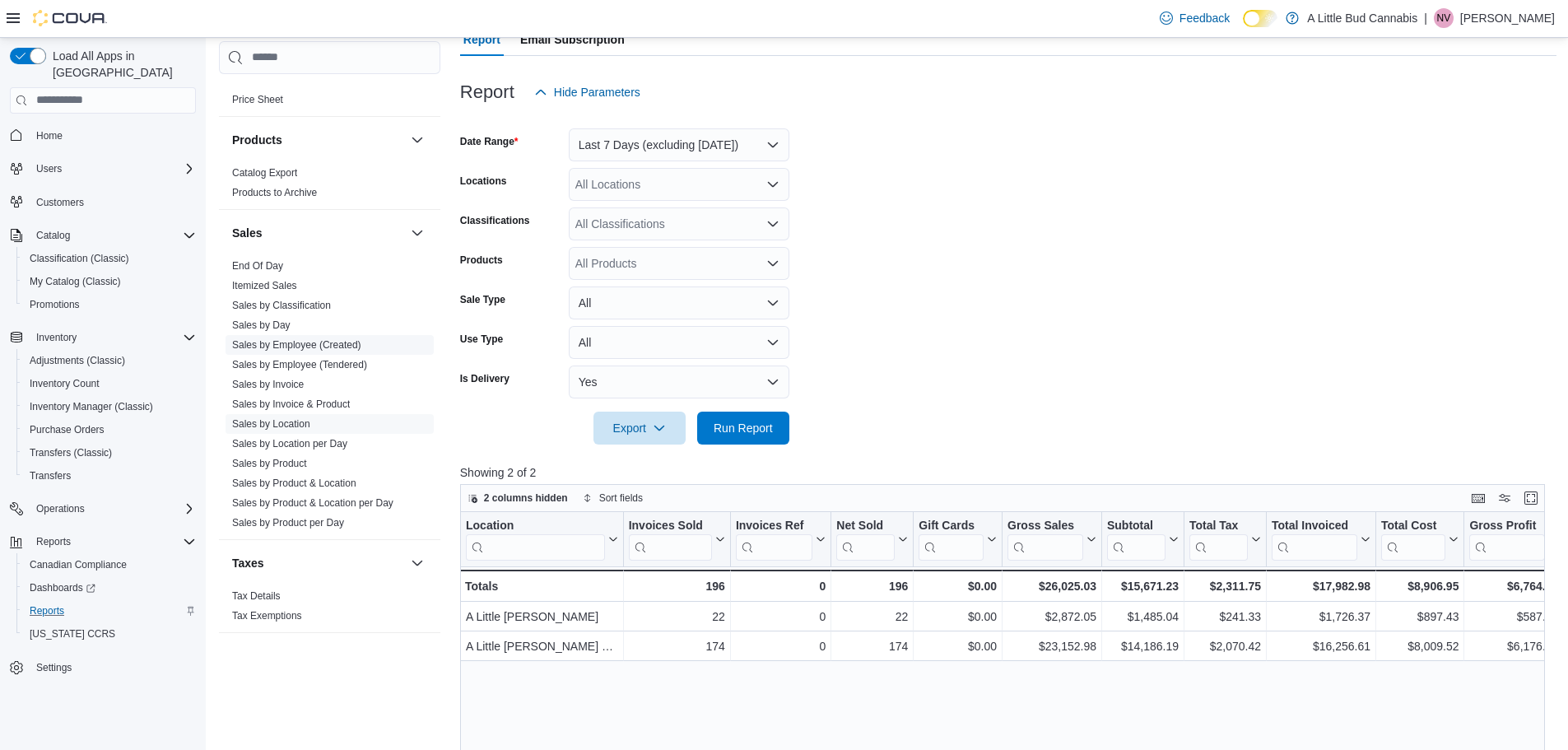
click at [310, 340] on link "Sales by Employee (Created)" at bounding box center [296, 345] width 129 height 11
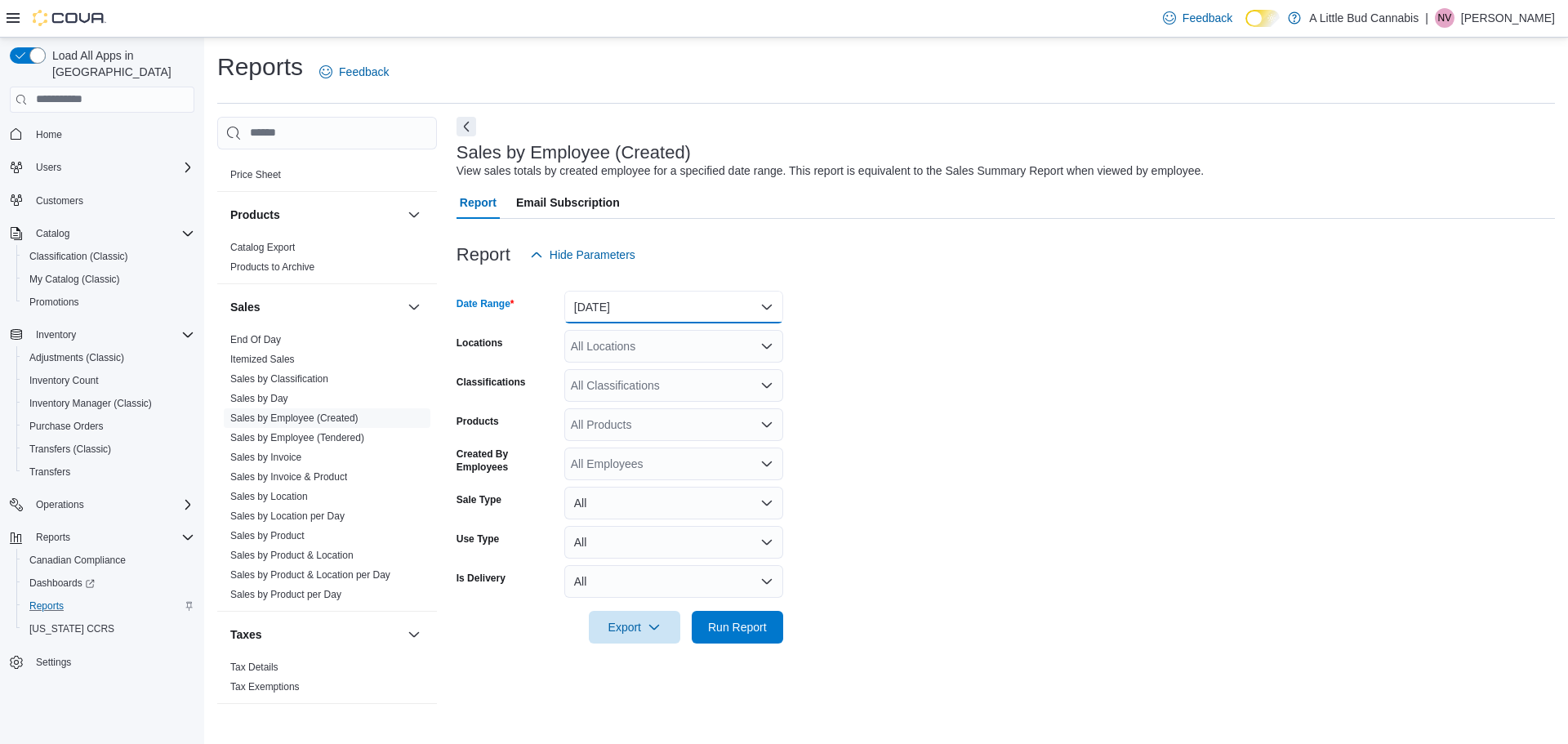
click at [607, 293] on button "[DATE]" at bounding box center [674, 307] width 219 height 32
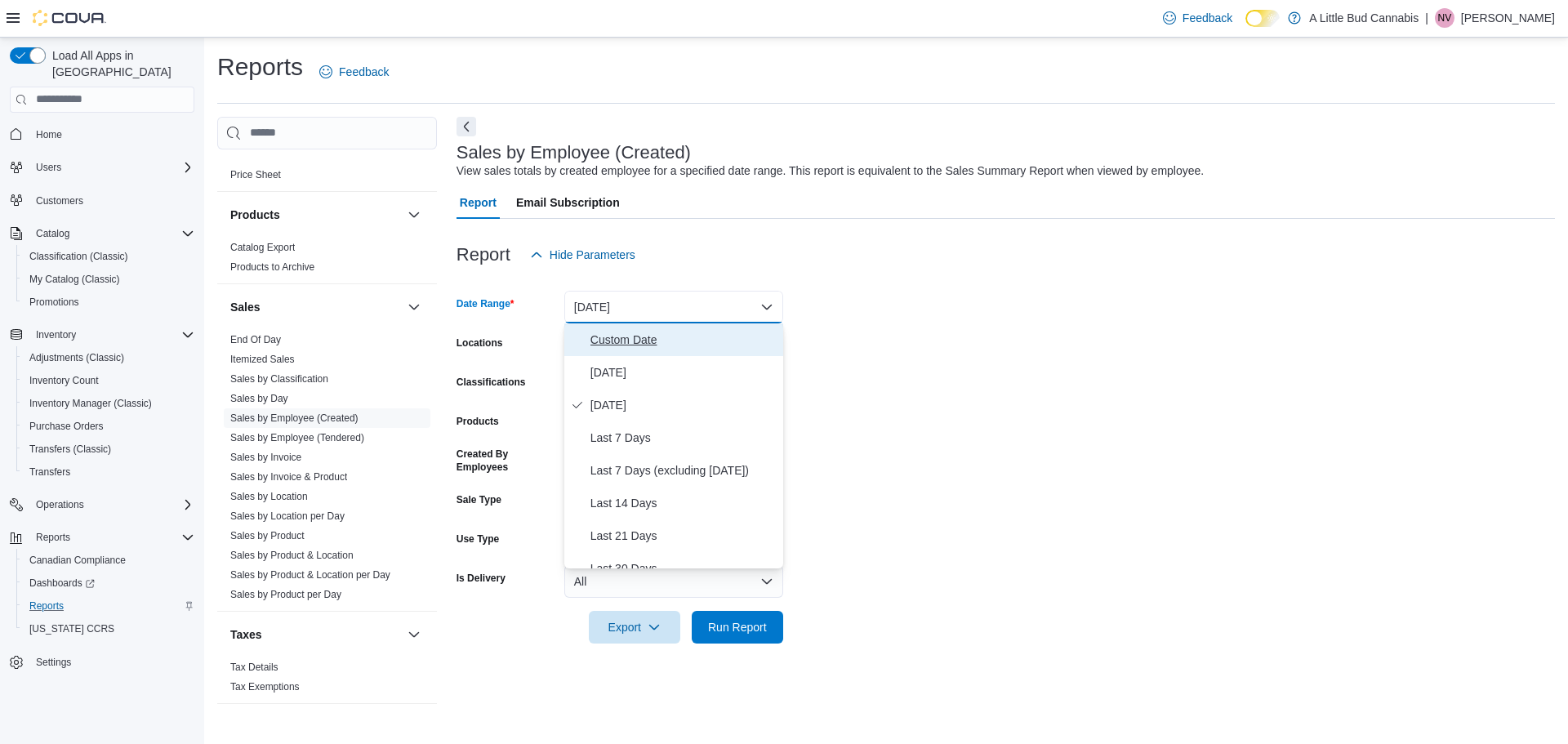
click at [684, 341] on span "Custom Date" at bounding box center [683, 339] width 186 height 19
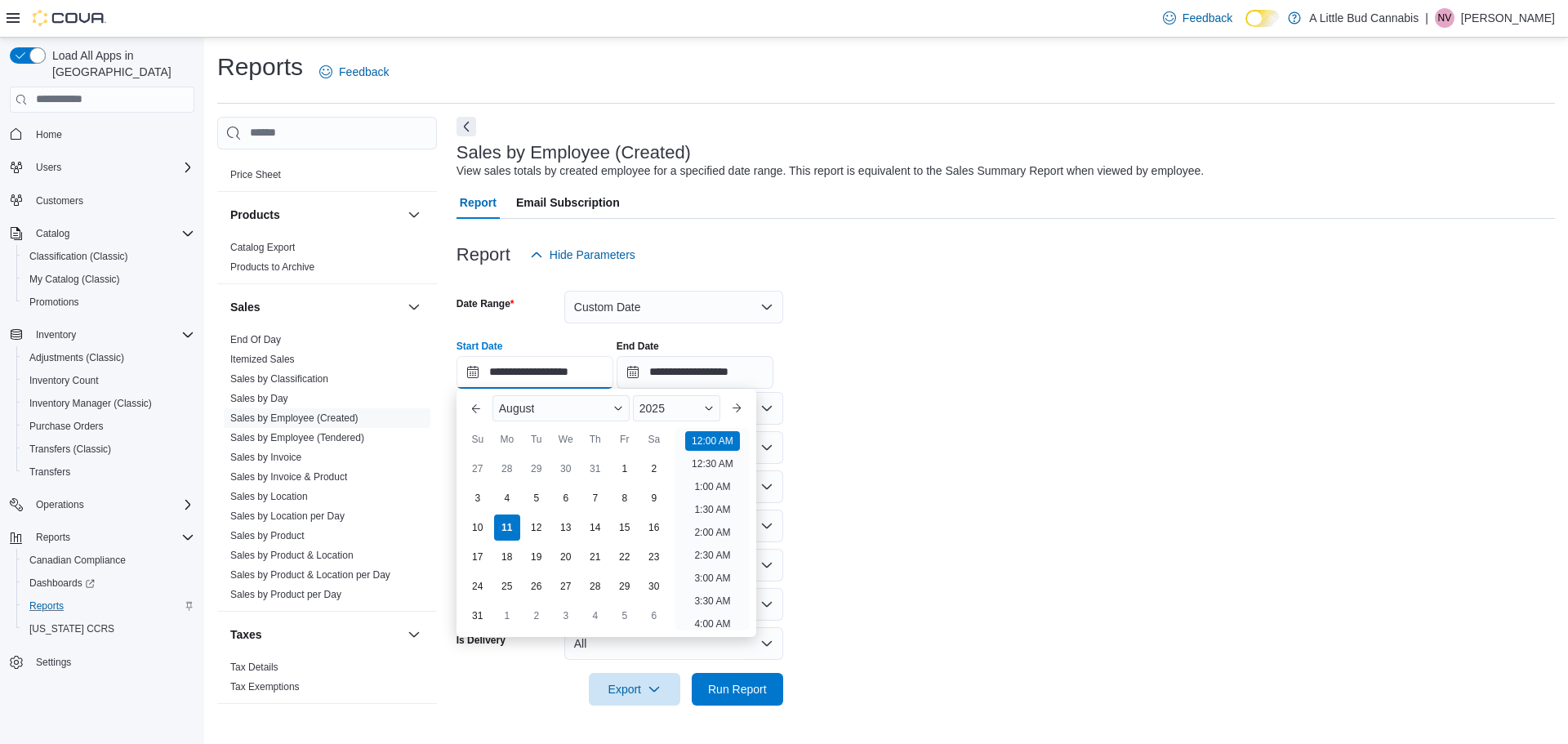
click at [575, 376] on input "**********" at bounding box center [535, 372] width 157 height 32
click at [644, 465] on div "2" at bounding box center [654, 468] width 29 height 29
type input "**********"
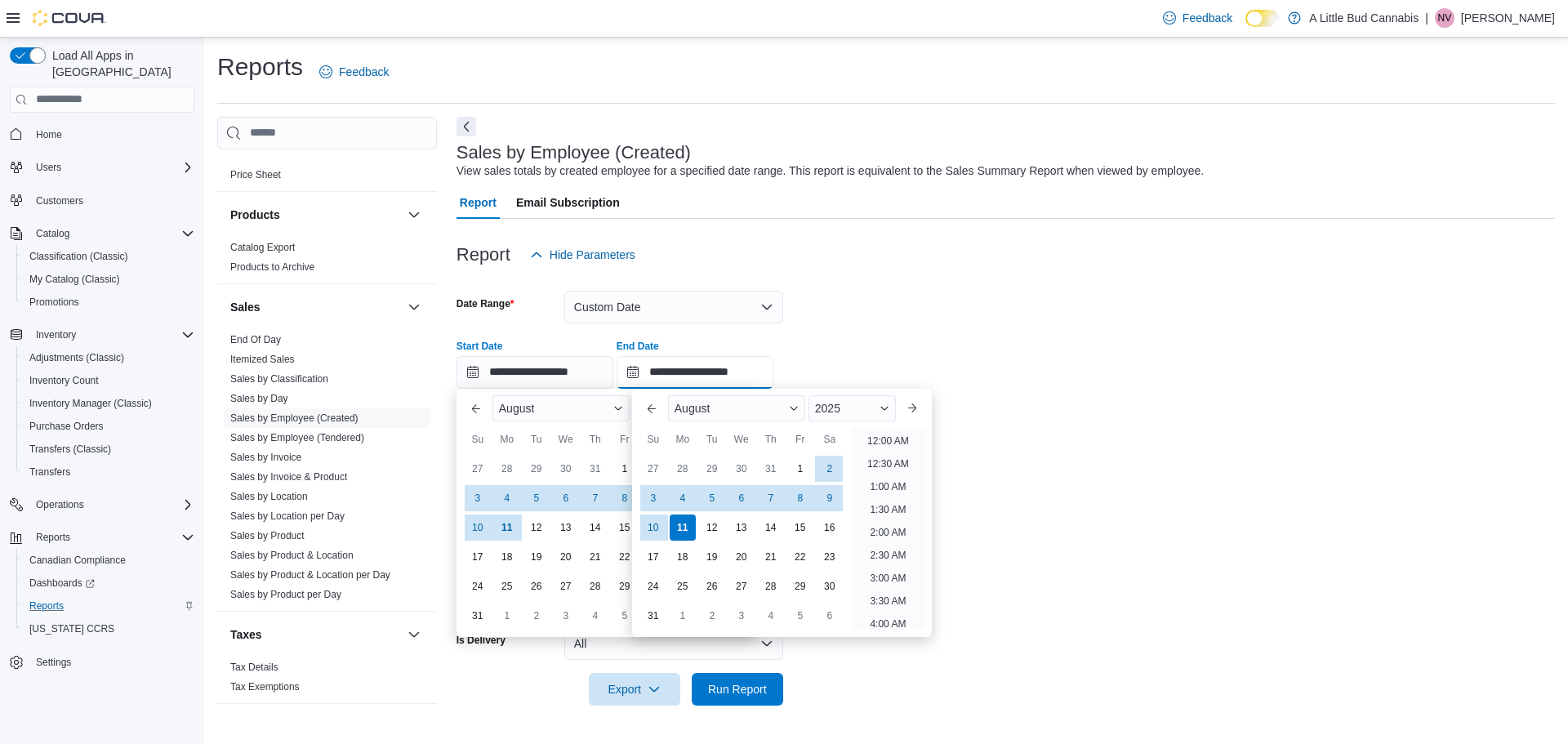
click at [687, 370] on input "**********" at bounding box center [695, 372] width 157 height 32
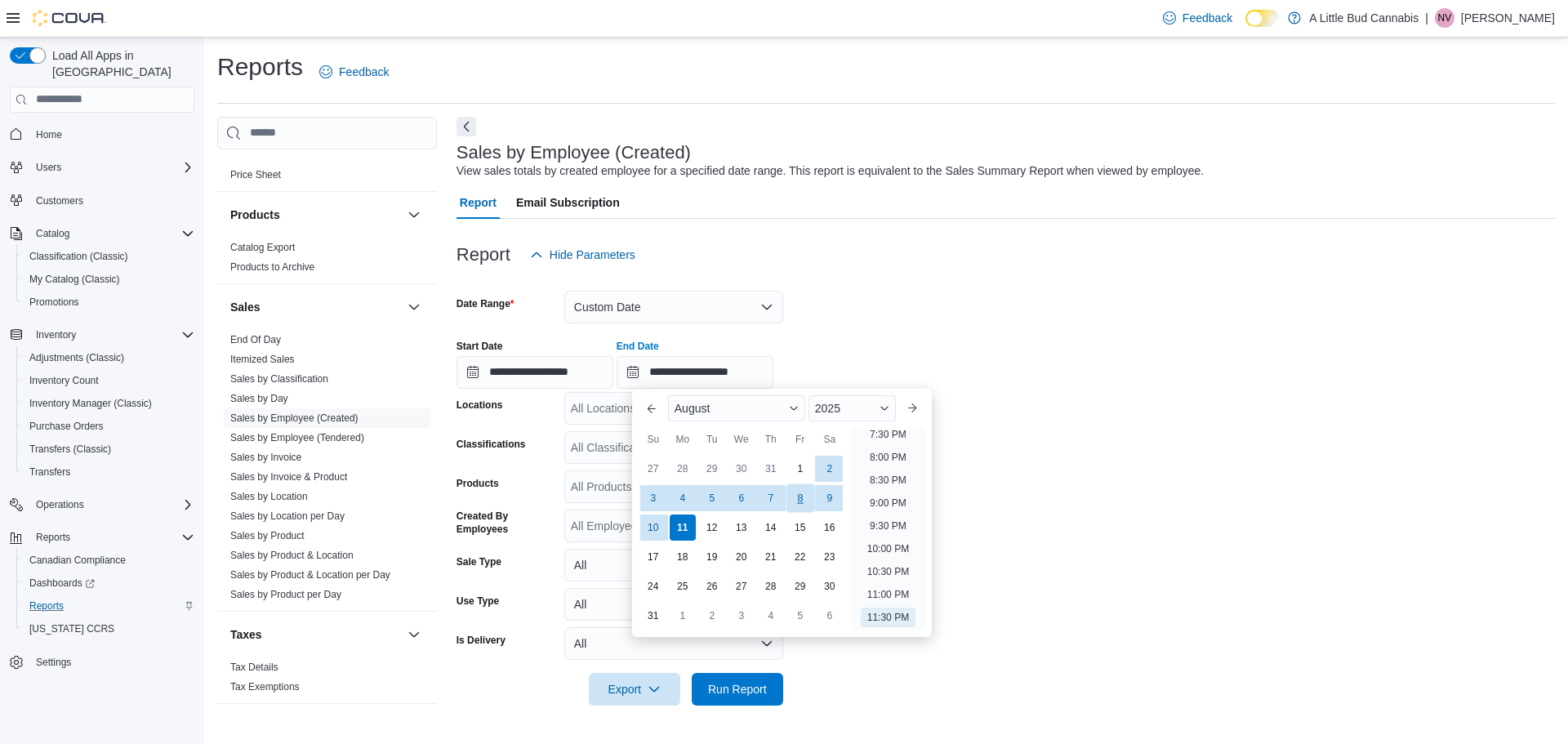
click at [799, 495] on div "8" at bounding box center [799, 497] width 29 height 29
type input "**********"
click at [1257, 308] on form "**********" at bounding box center [1005, 489] width 1098 height 435
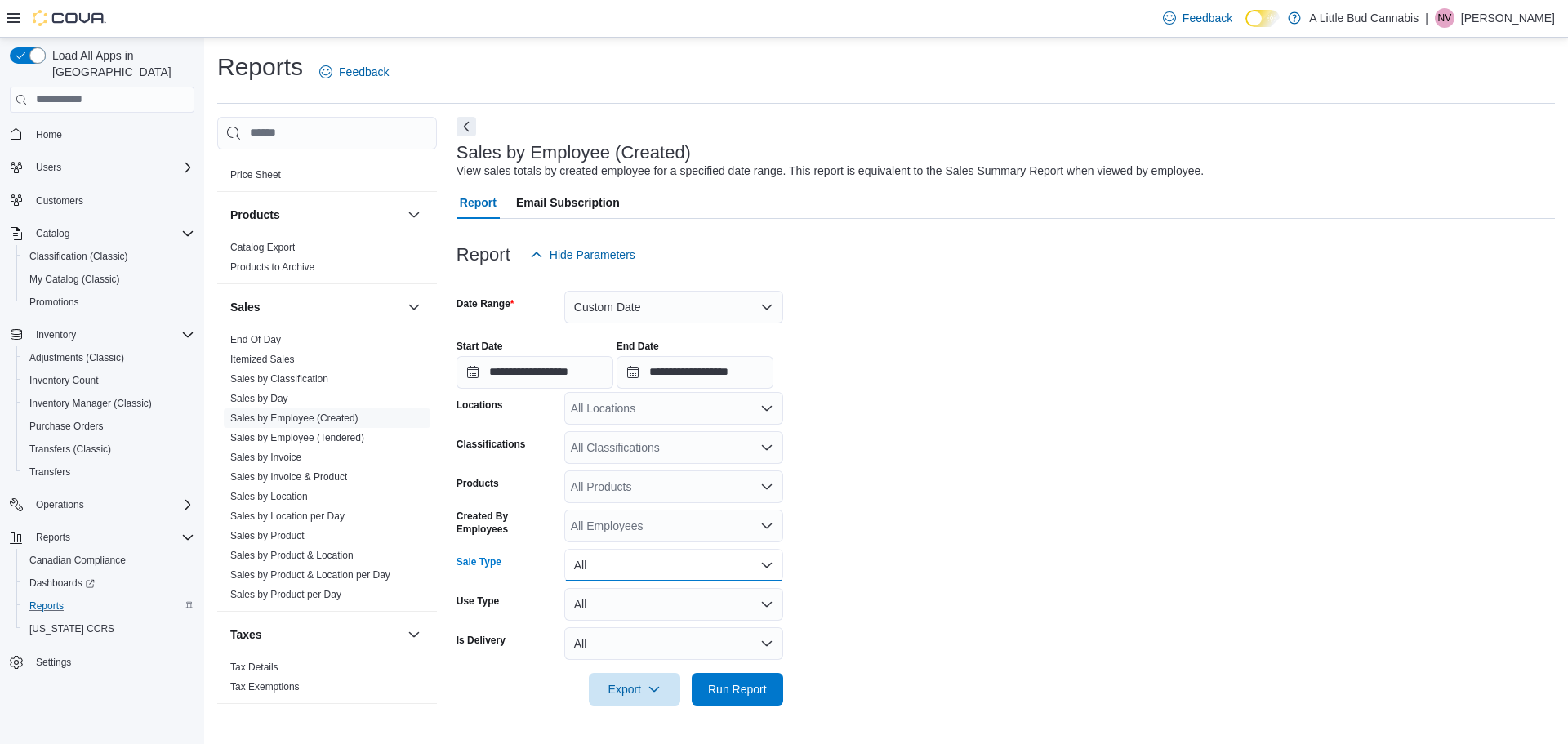
click at [683, 571] on button "All" at bounding box center [674, 564] width 219 height 32
click at [641, 626] on span "Sale" at bounding box center [683, 630] width 186 height 19
click at [641, 609] on button "All" at bounding box center [674, 604] width 219 height 32
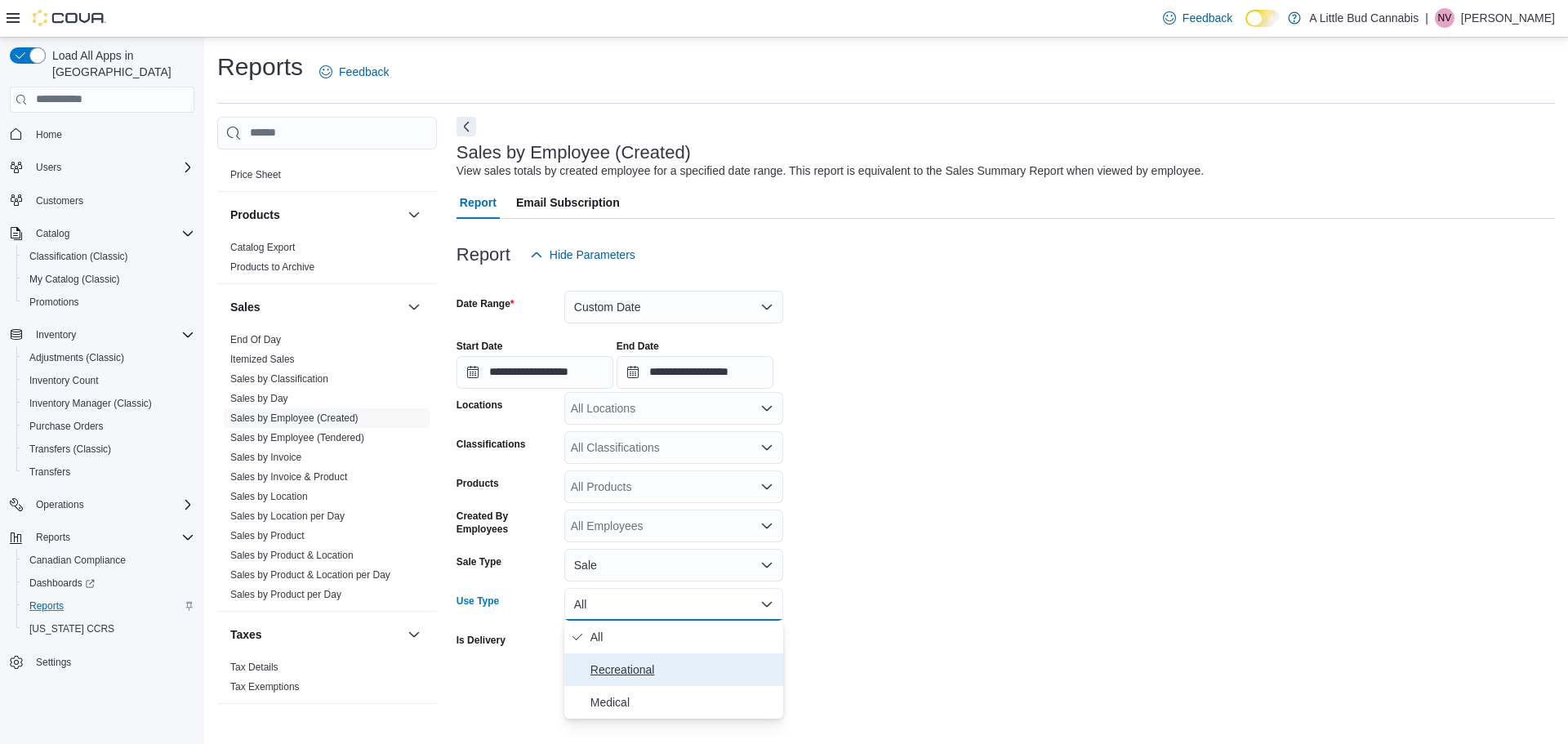
click at [629, 676] on span "Recreational" at bounding box center [683, 669] width 186 height 19
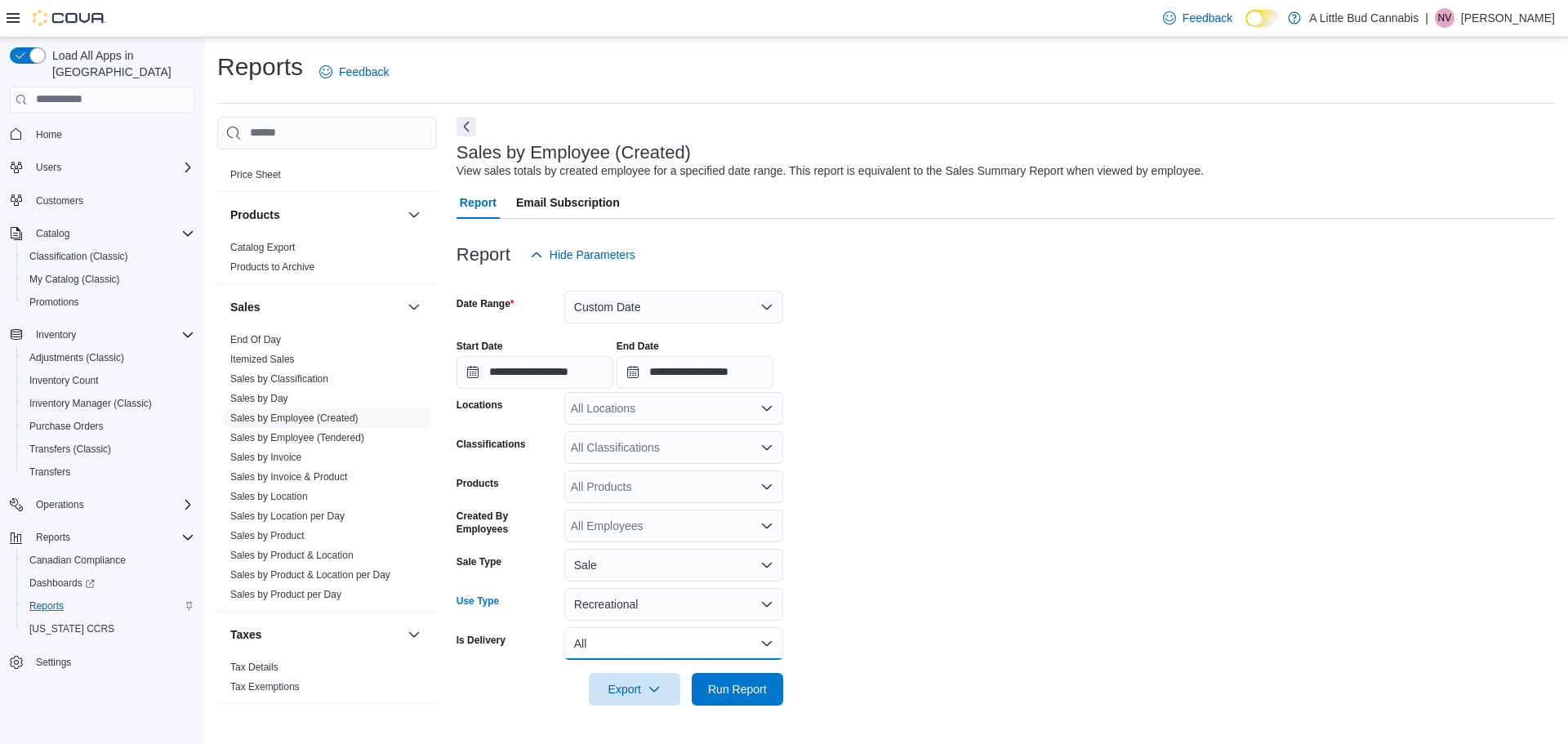
click at [614, 641] on button "All" at bounding box center [674, 643] width 219 height 32
click at [615, 603] on span "No" at bounding box center [683, 610] width 186 height 19
drag, startPoint x: 715, startPoint y: 684, endPoint x: 1182, endPoint y: 479, distance: 510.0
click at [716, 684] on span "Run Report" at bounding box center [738, 690] width 59 height 17
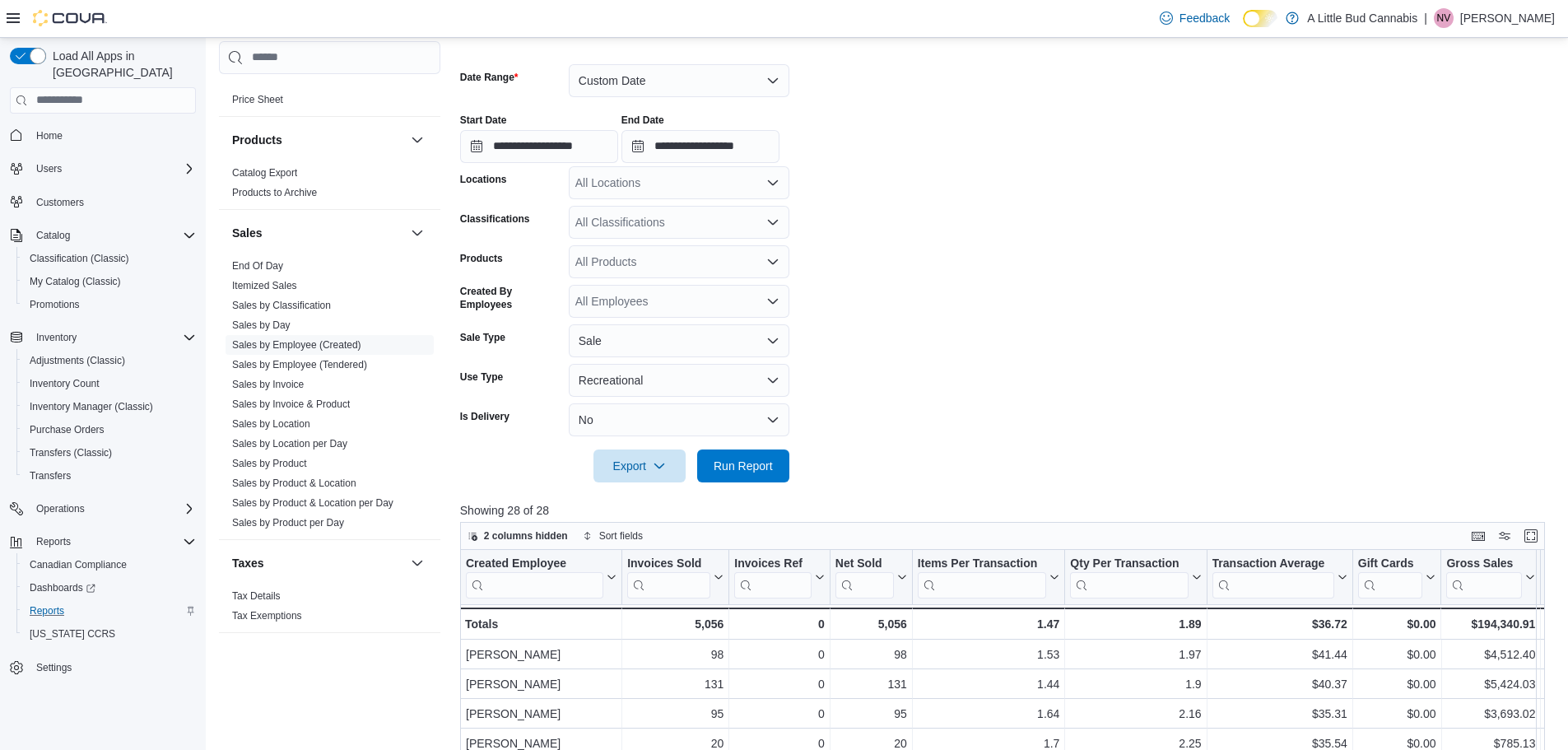
scroll to position [247, 0]
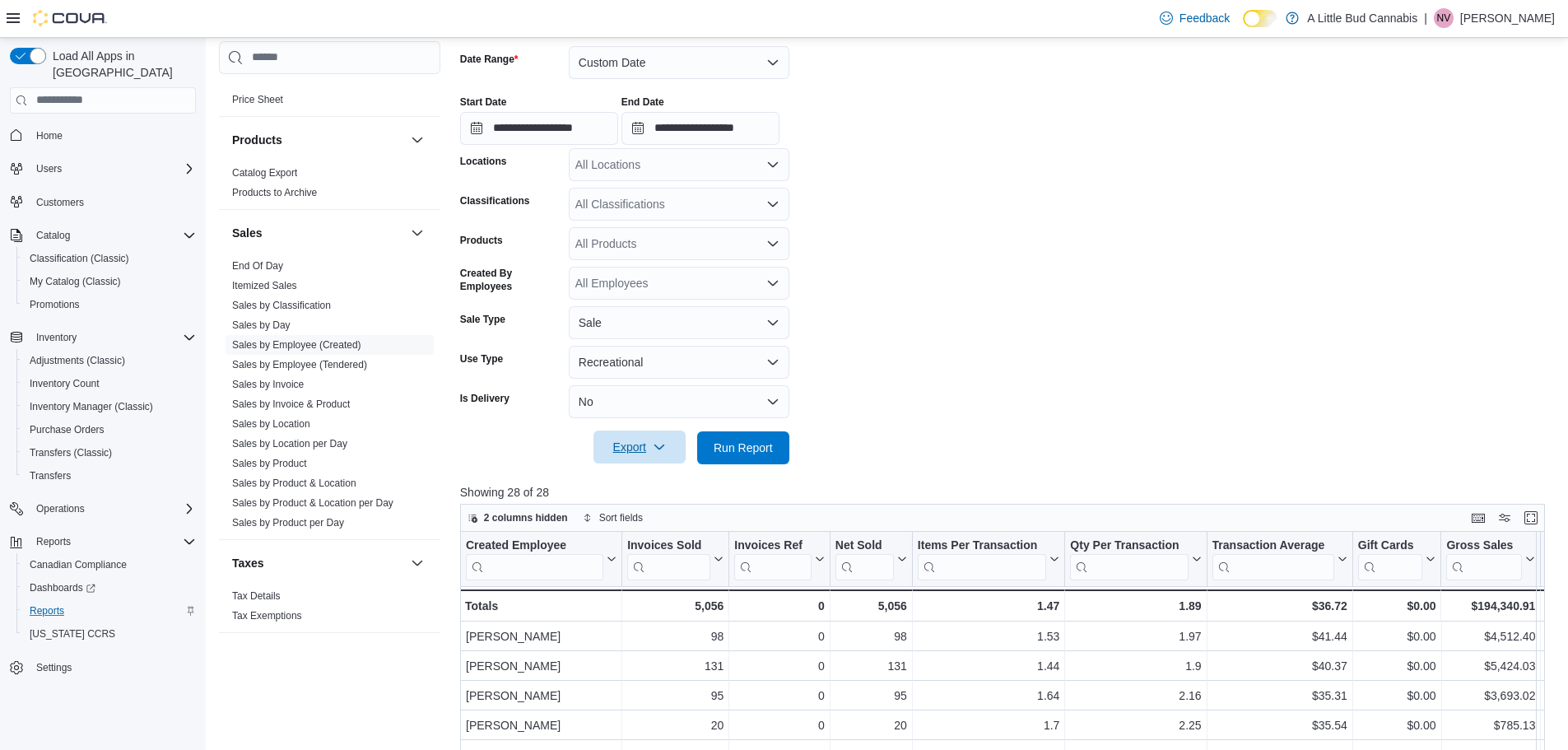
click at [657, 453] on icon "button" at bounding box center [660, 447] width 13 height 13
click at [656, 491] on button "Export to Excel" at bounding box center [641, 480] width 94 height 32
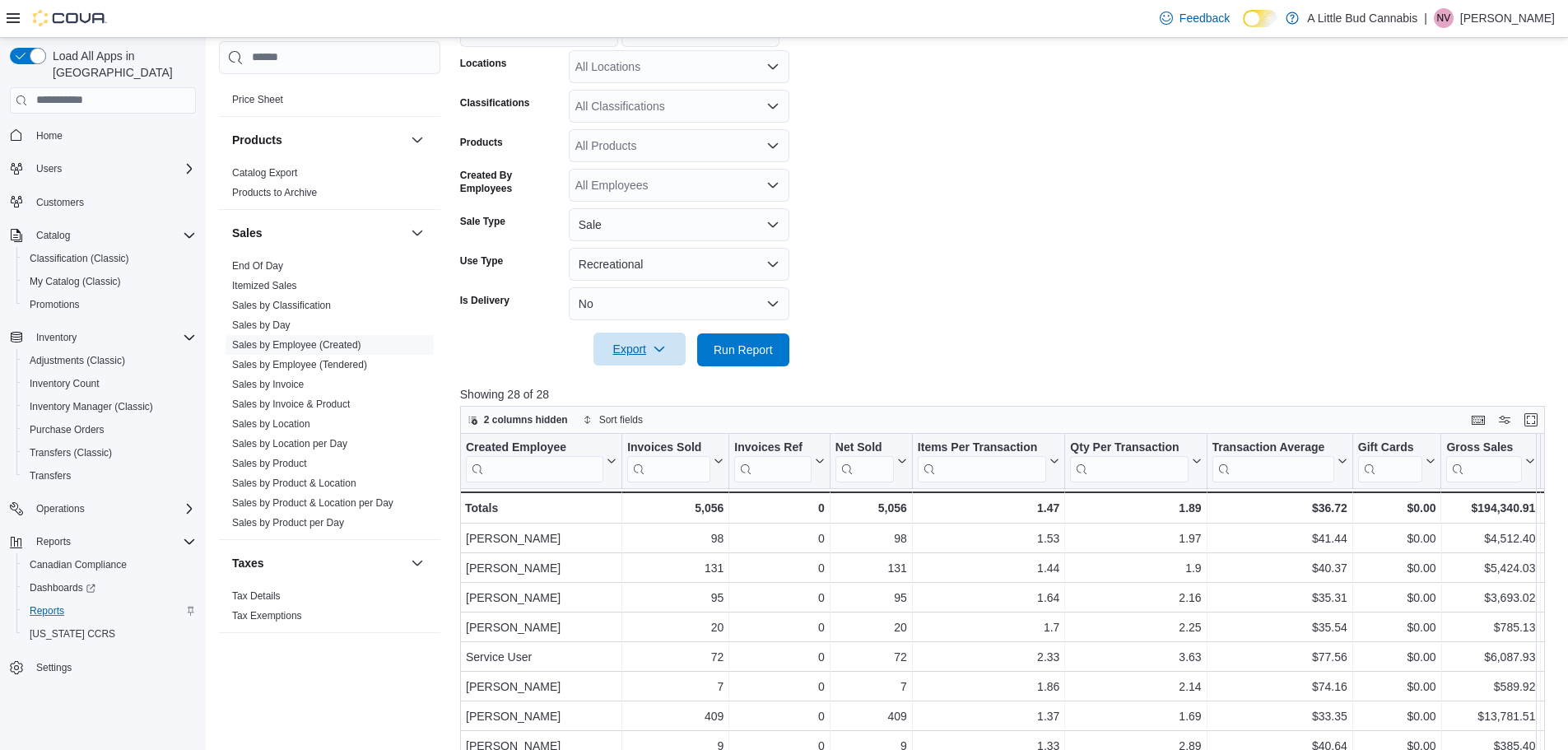
scroll to position [330, 0]
